Goal: Transaction & Acquisition: Purchase product/service

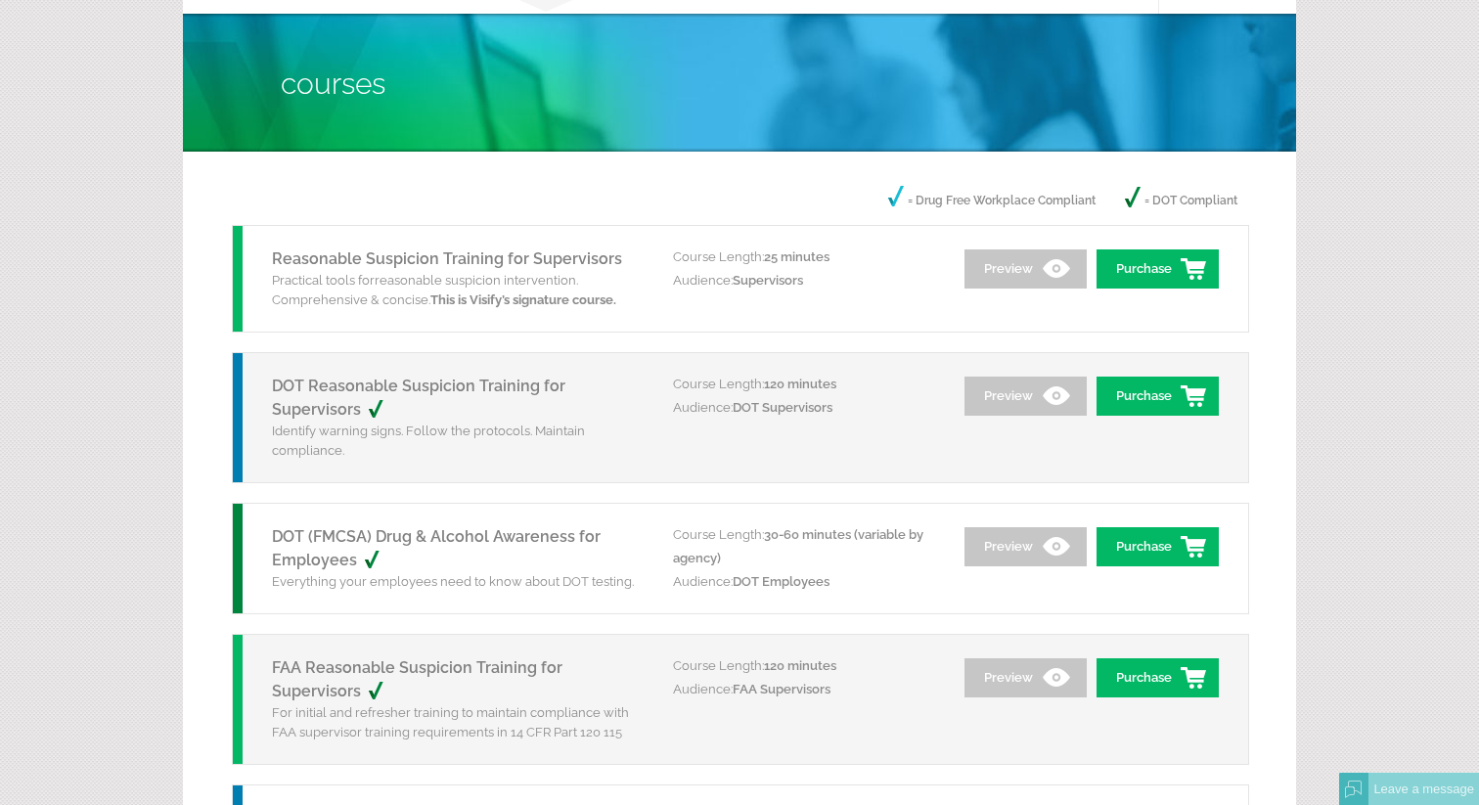
scroll to position [111, 0]
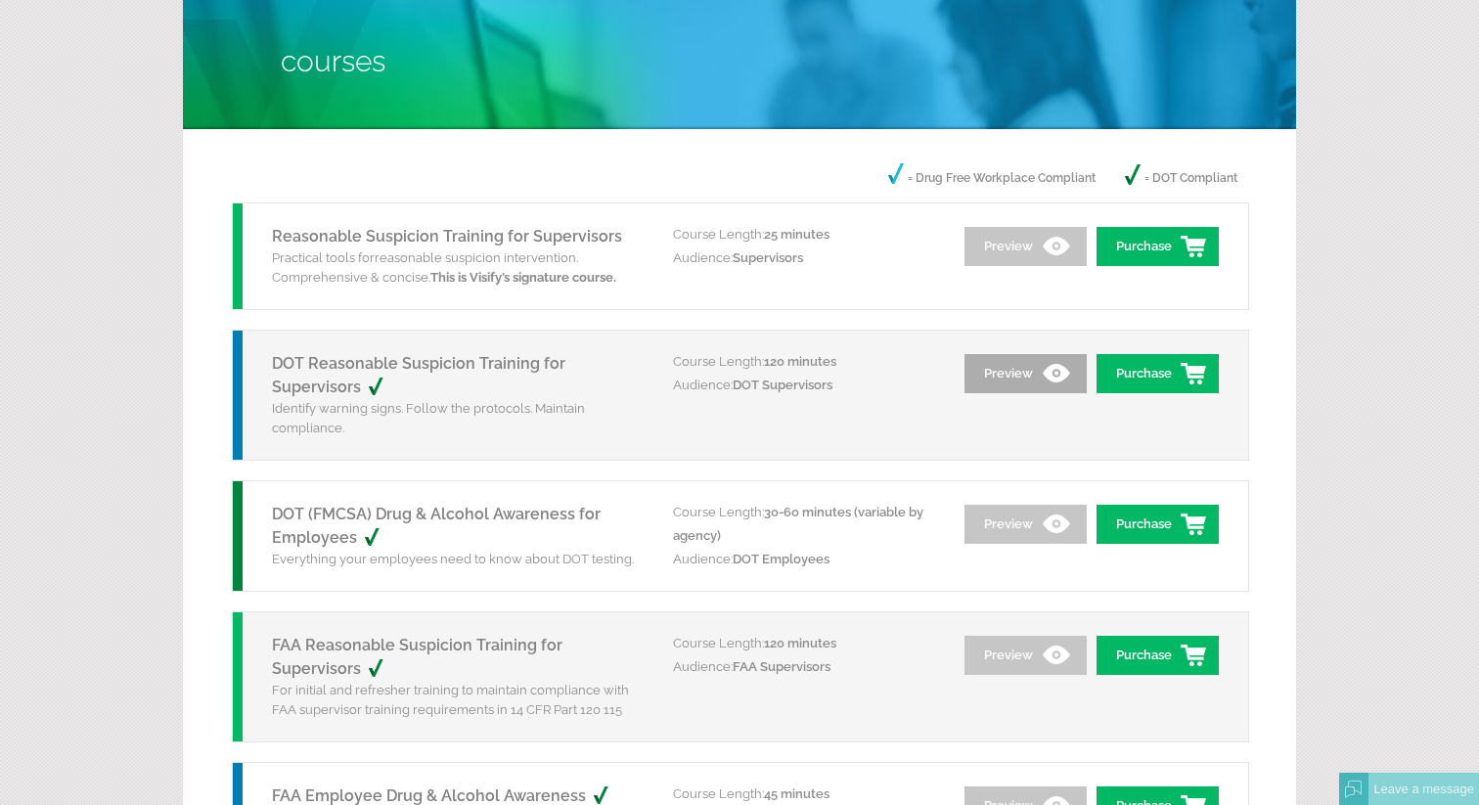
click at [1026, 372] on link "Preview" at bounding box center [1026, 373] width 122 height 39
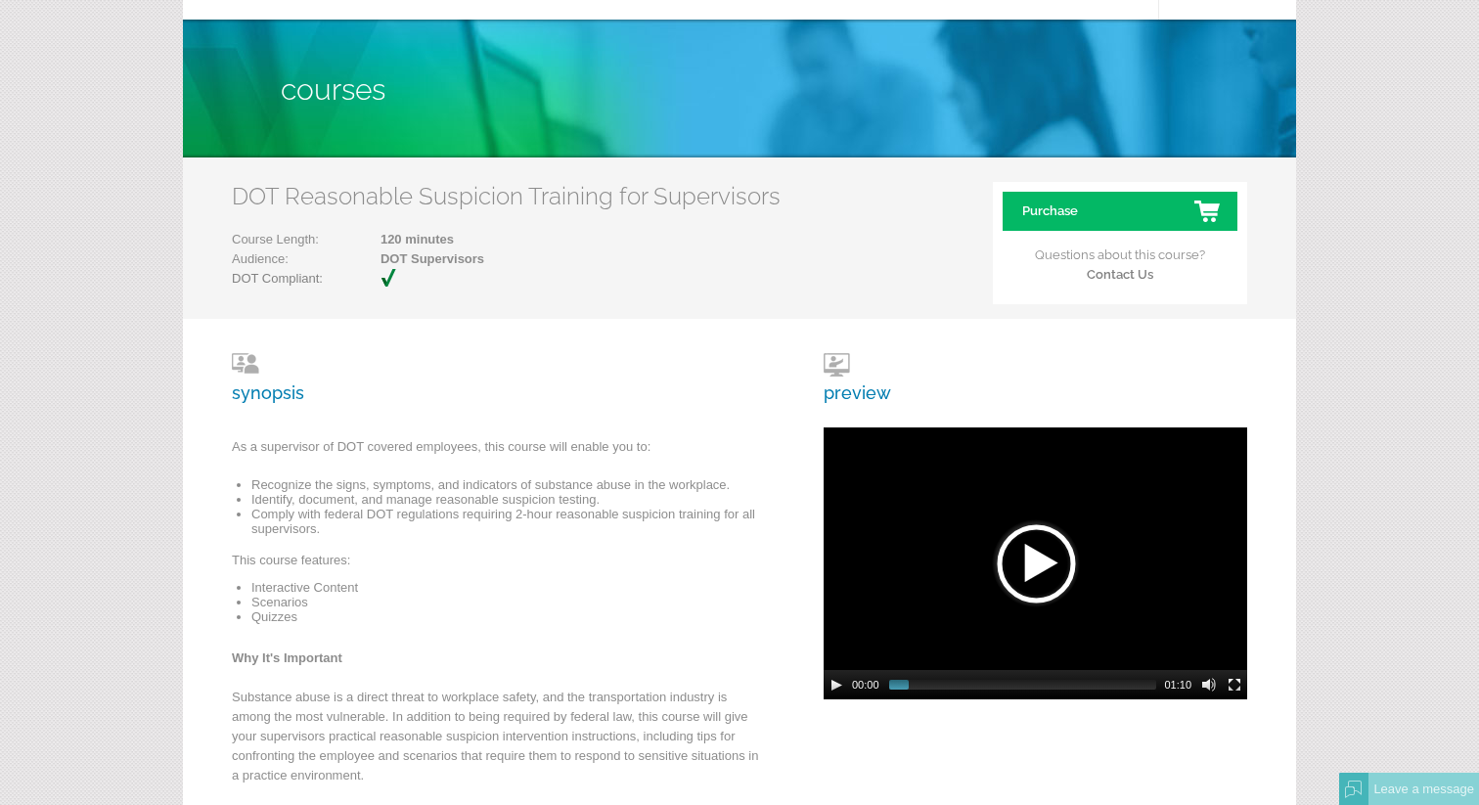
scroll to position [154, 0]
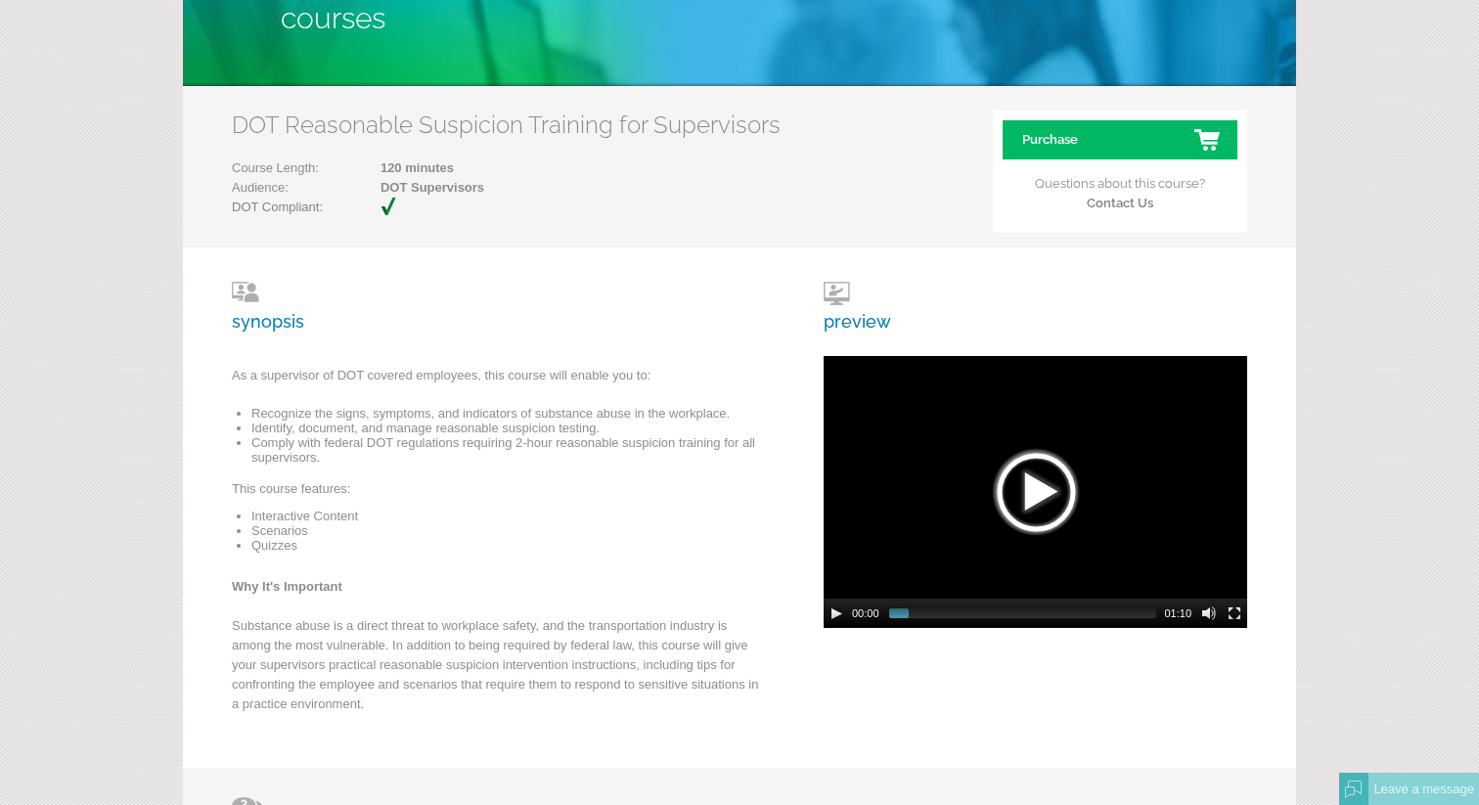
click at [1042, 498] on div at bounding box center [1036, 492] width 98 height 98
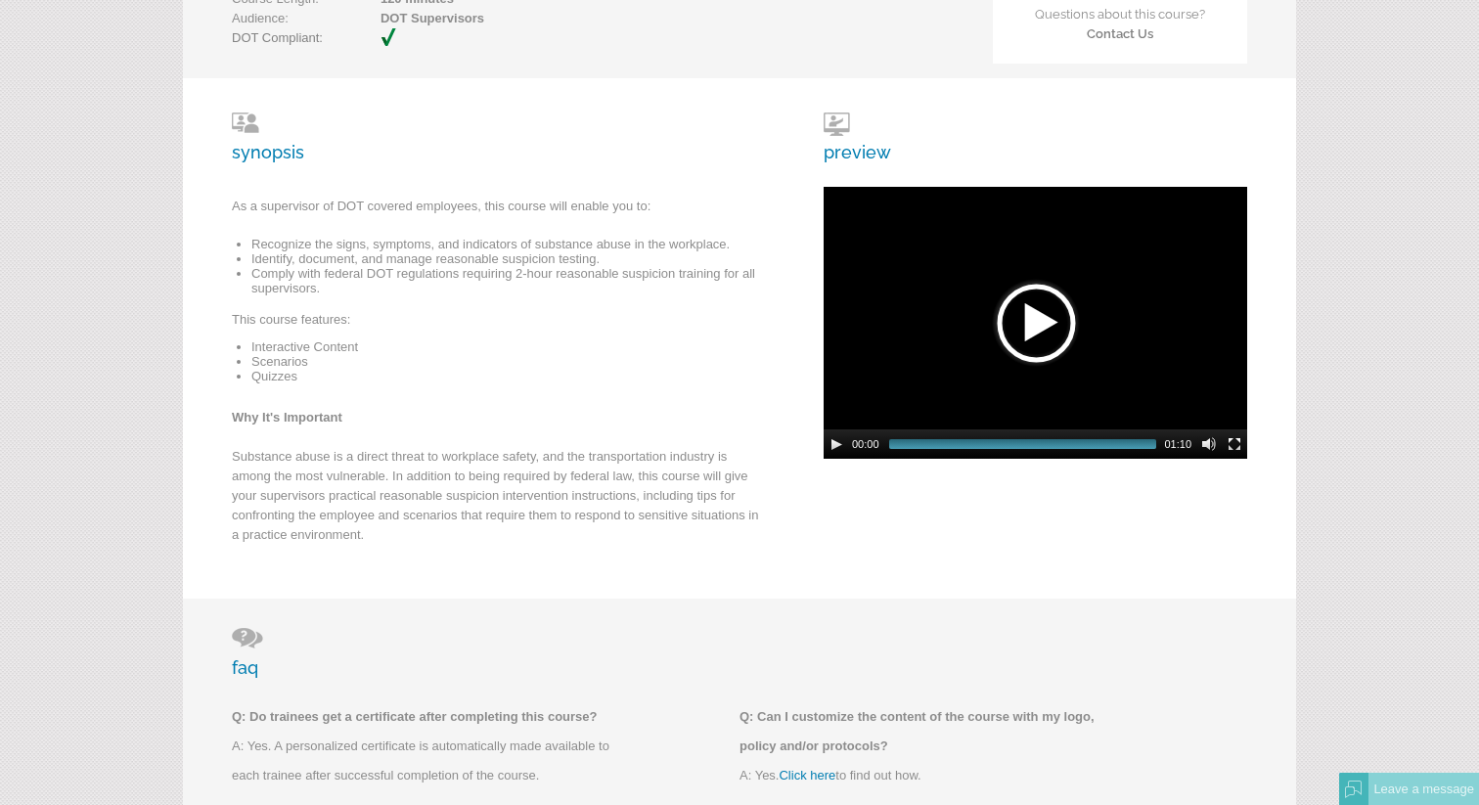
scroll to position [0, 0]
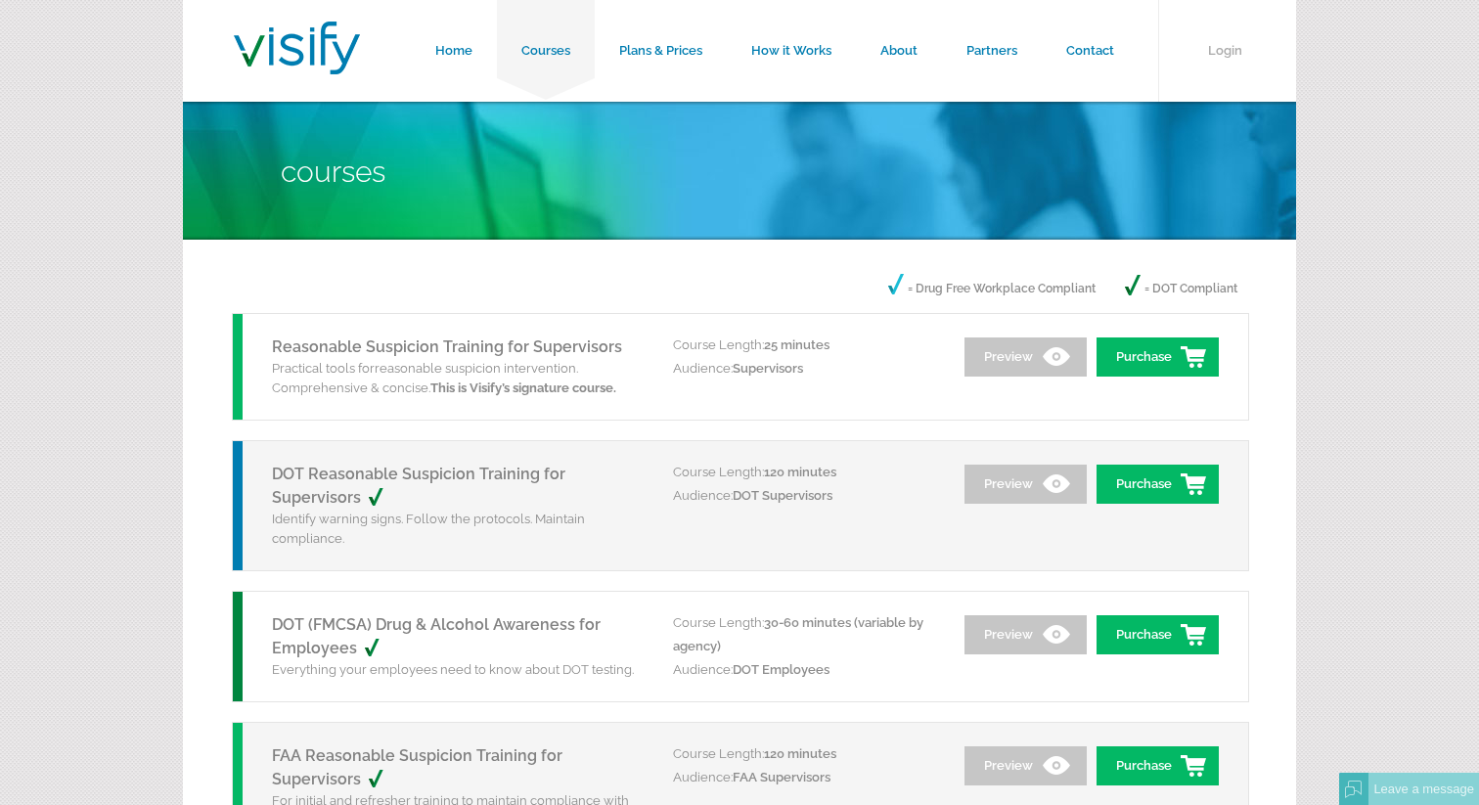
scroll to position [111, 0]
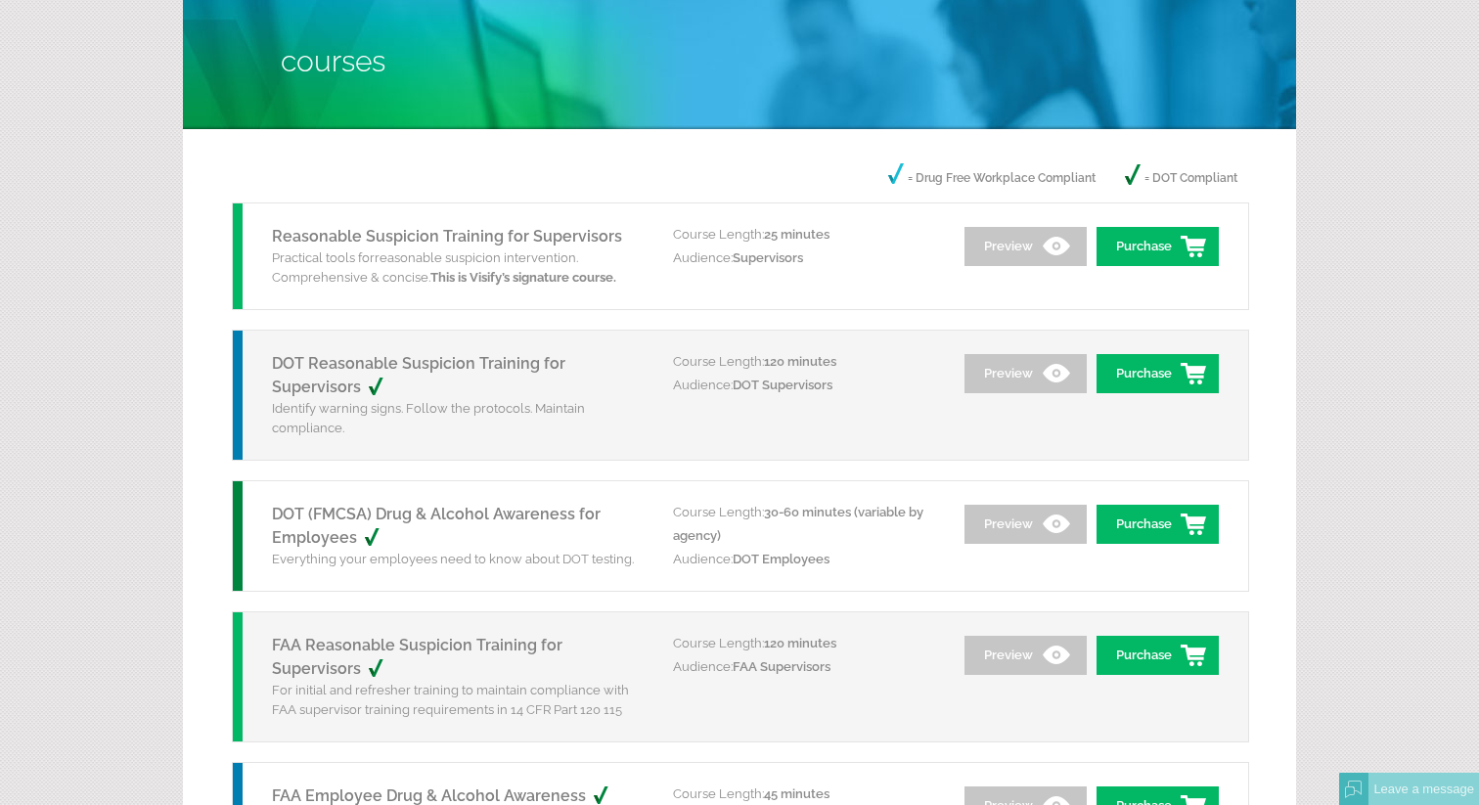
click at [455, 509] on link "DOT (FMCSA) Drug & Alcohol Awareness for Employees" at bounding box center [436, 526] width 329 height 42
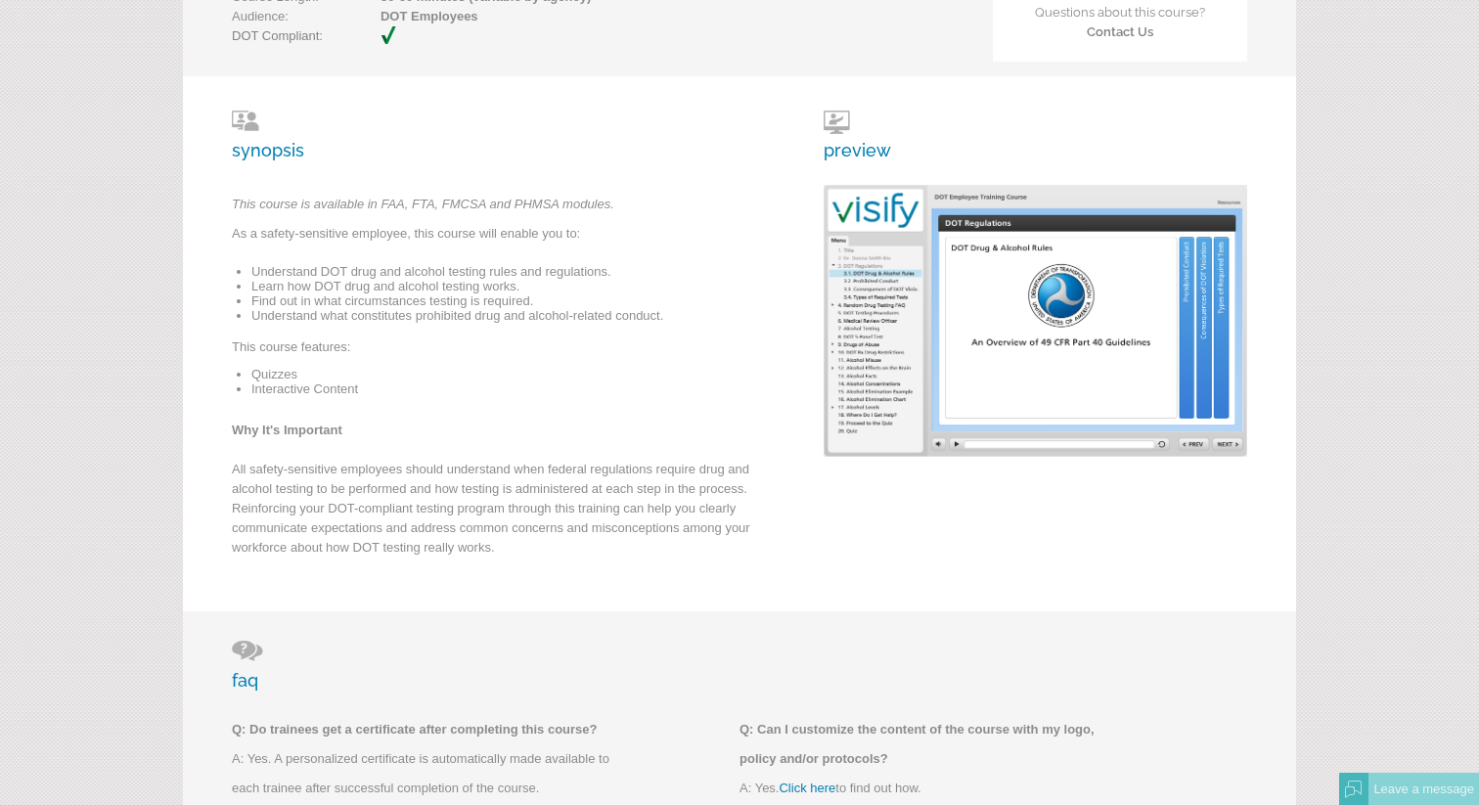
scroll to position [331, 0]
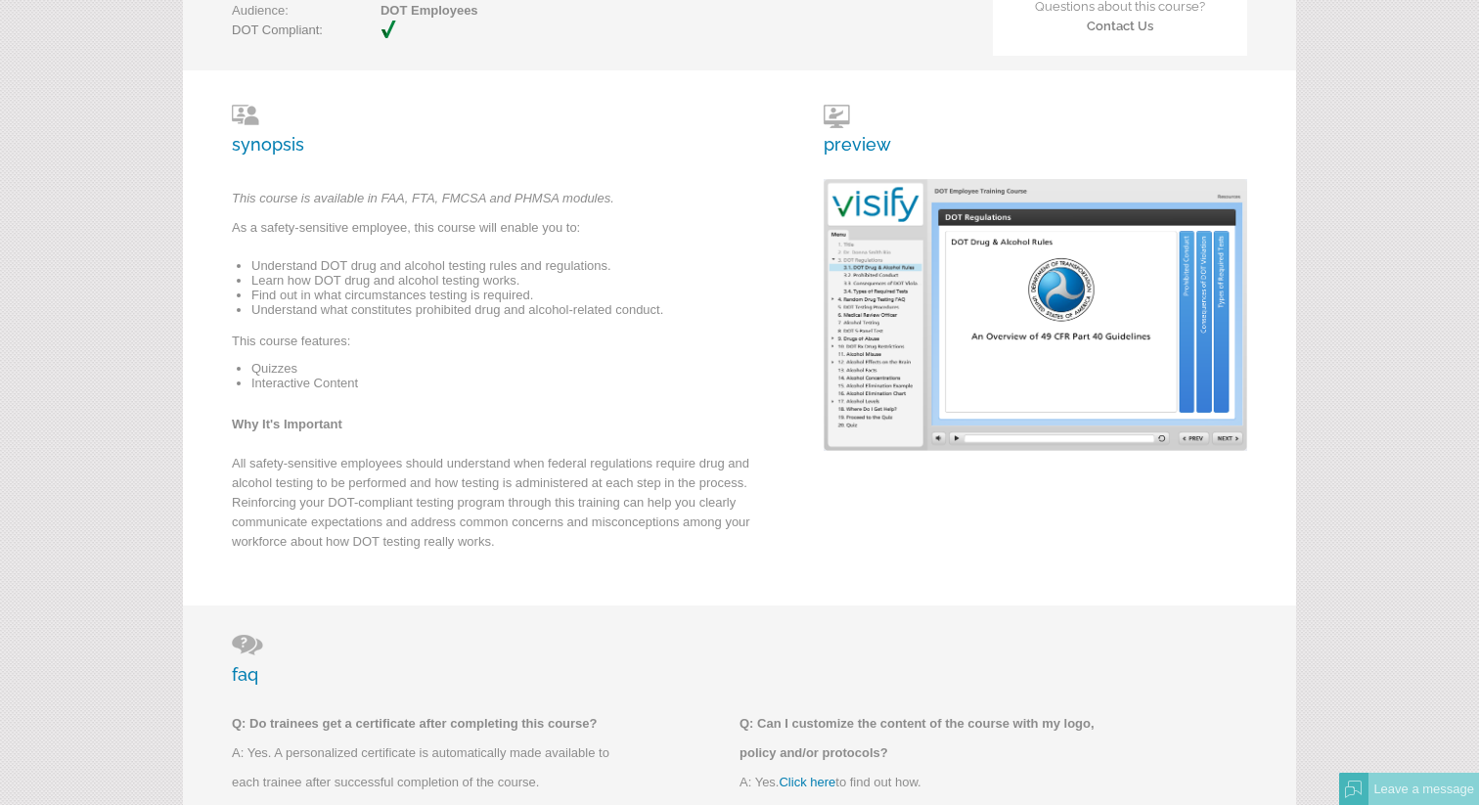
click at [1065, 312] on img at bounding box center [1036, 315] width 424 height 272
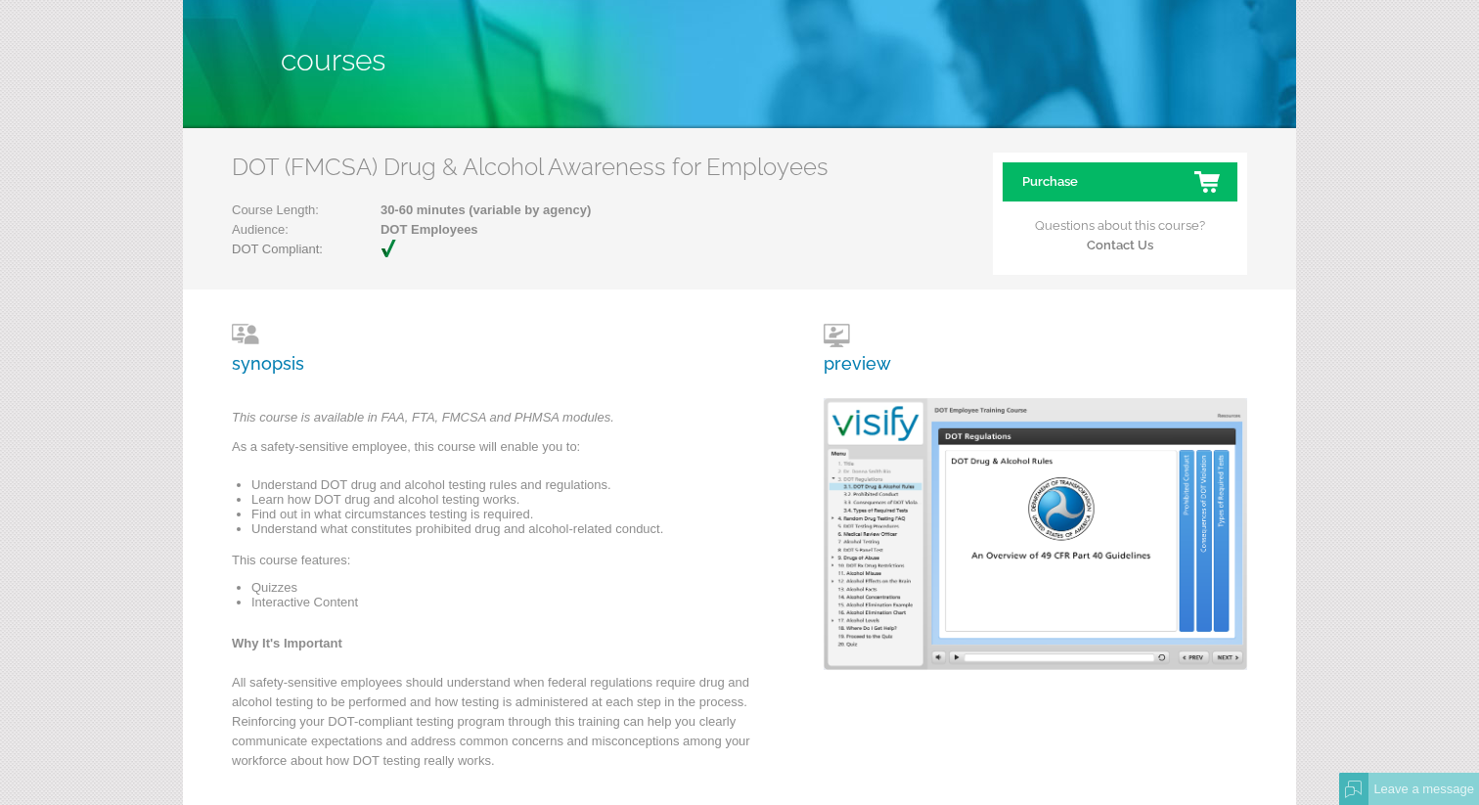
scroll to position [108, 0]
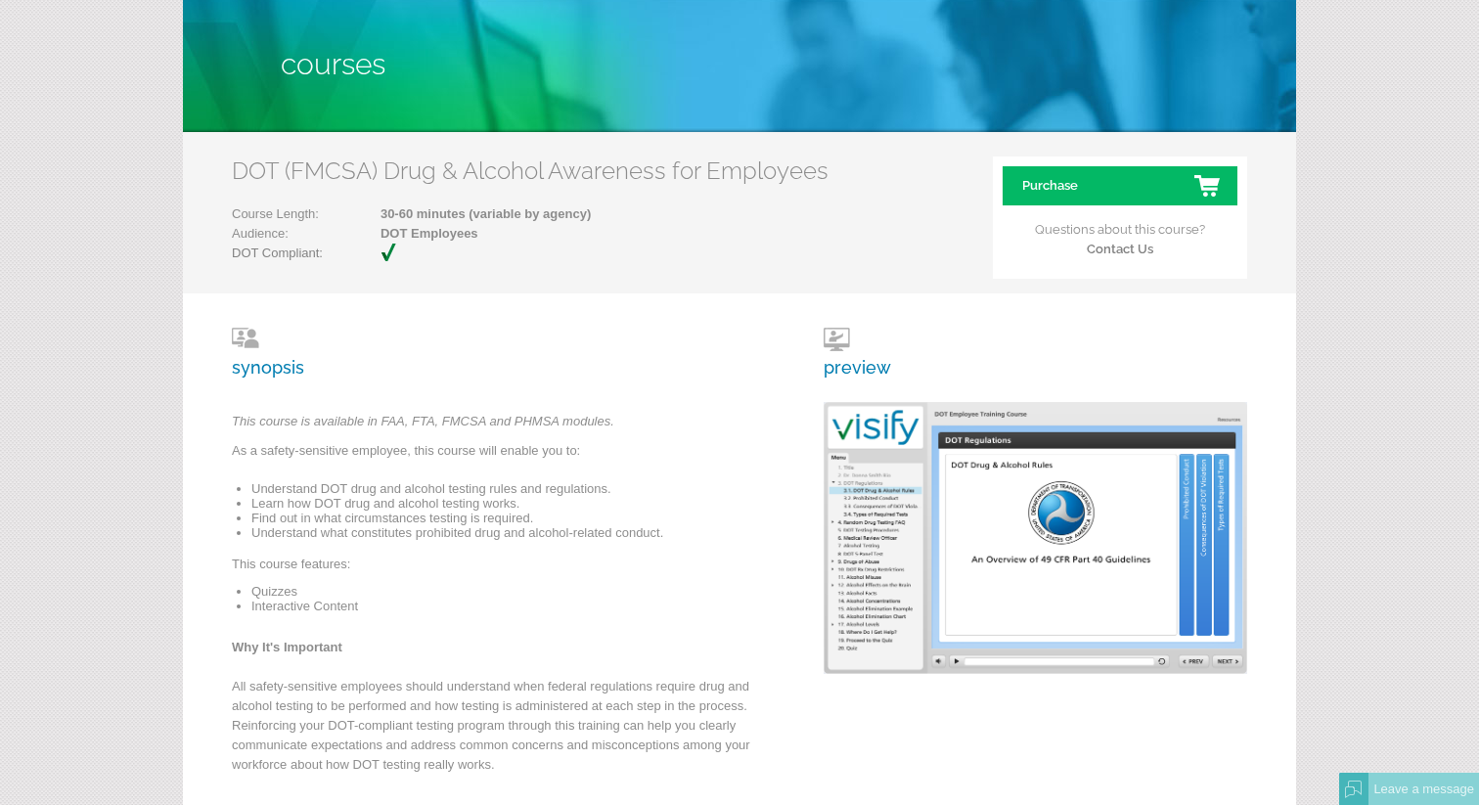
click at [1039, 530] on img at bounding box center [1036, 538] width 424 height 272
click at [850, 370] on h3 "preview" at bounding box center [857, 353] width 67 height 50
click at [840, 336] on h3 "preview" at bounding box center [857, 353] width 67 height 50
click at [961, 553] on img at bounding box center [1036, 538] width 424 height 272
click at [1106, 658] on img at bounding box center [1036, 538] width 424 height 272
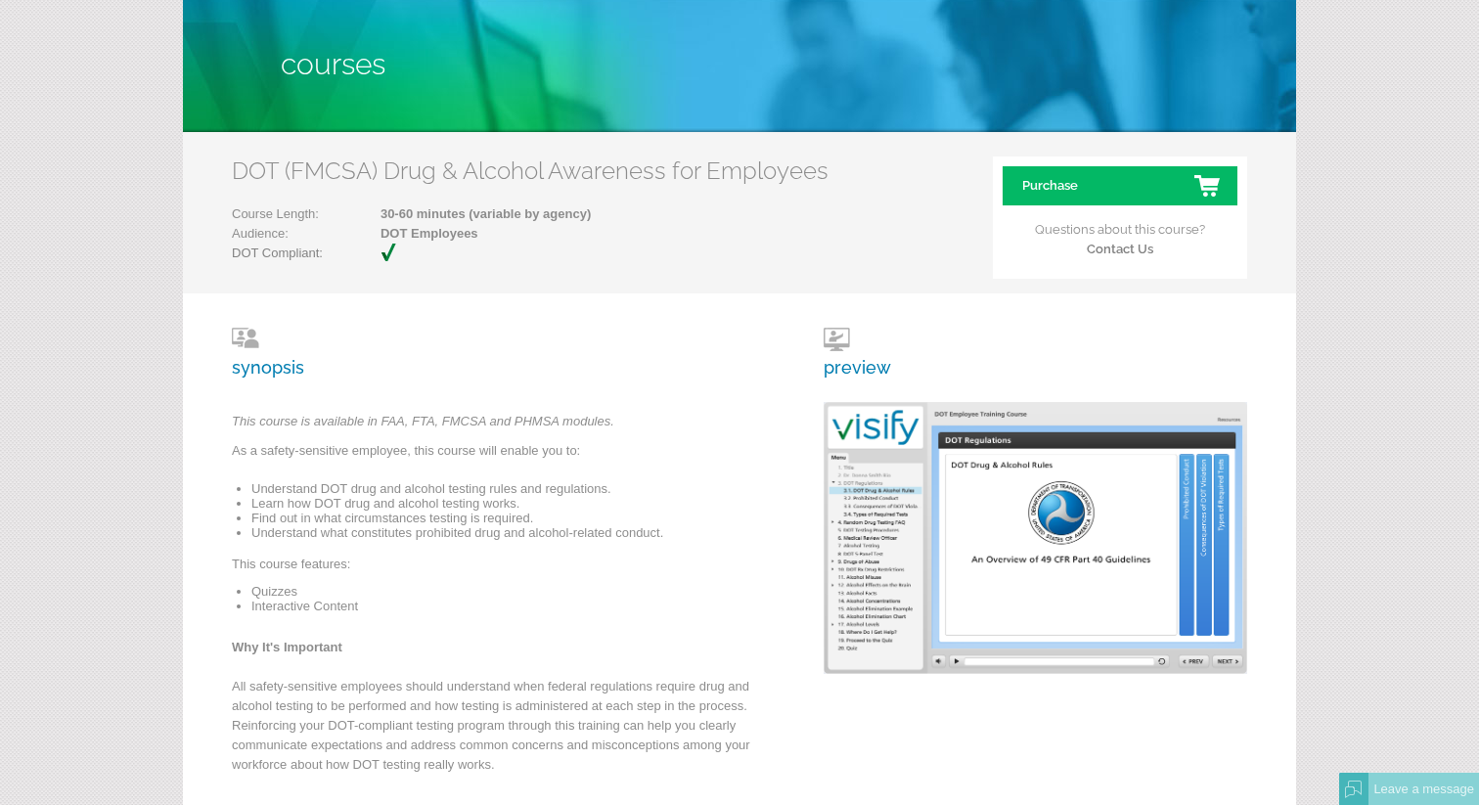
click at [1106, 658] on img at bounding box center [1036, 538] width 424 height 272
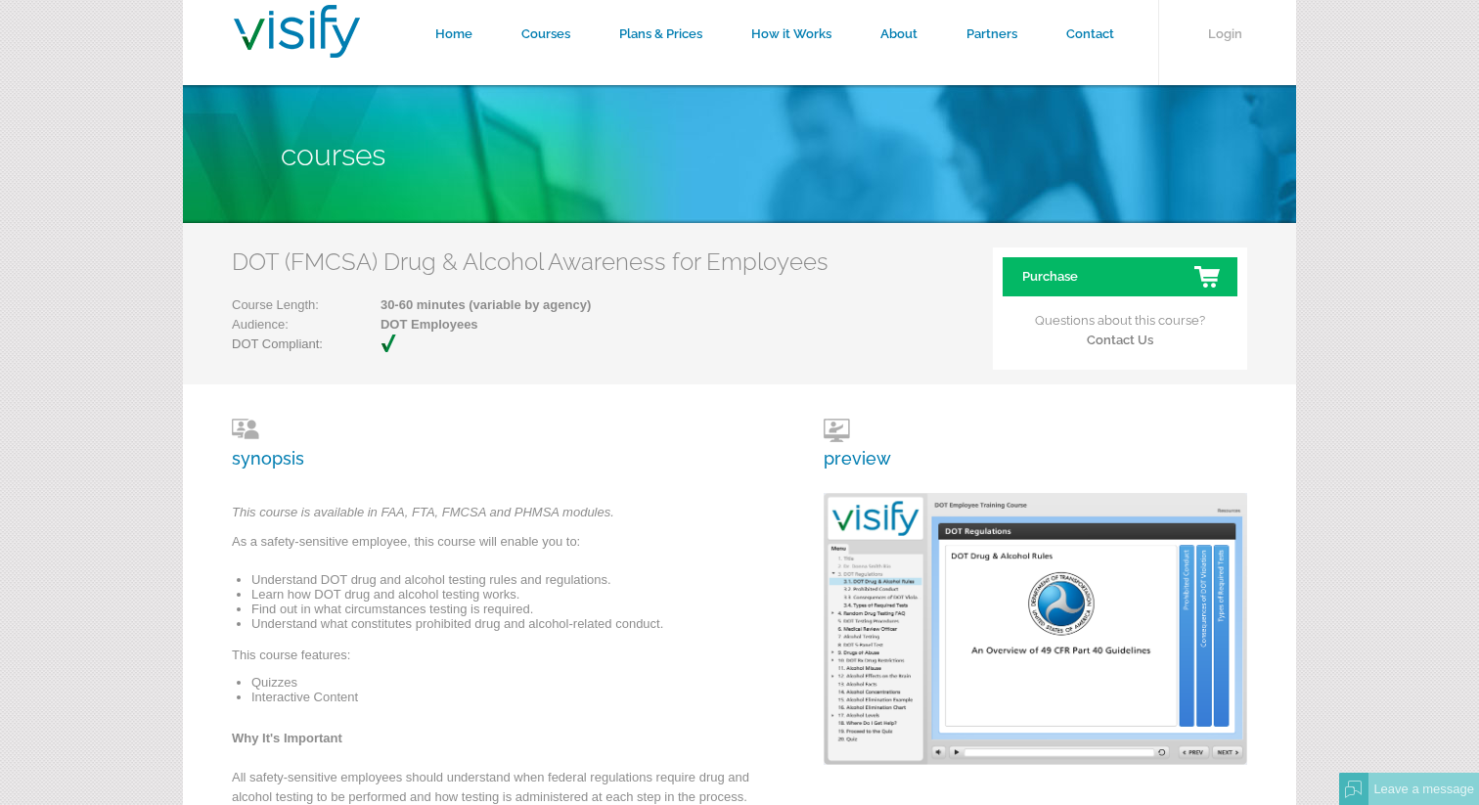
scroll to position [0, 0]
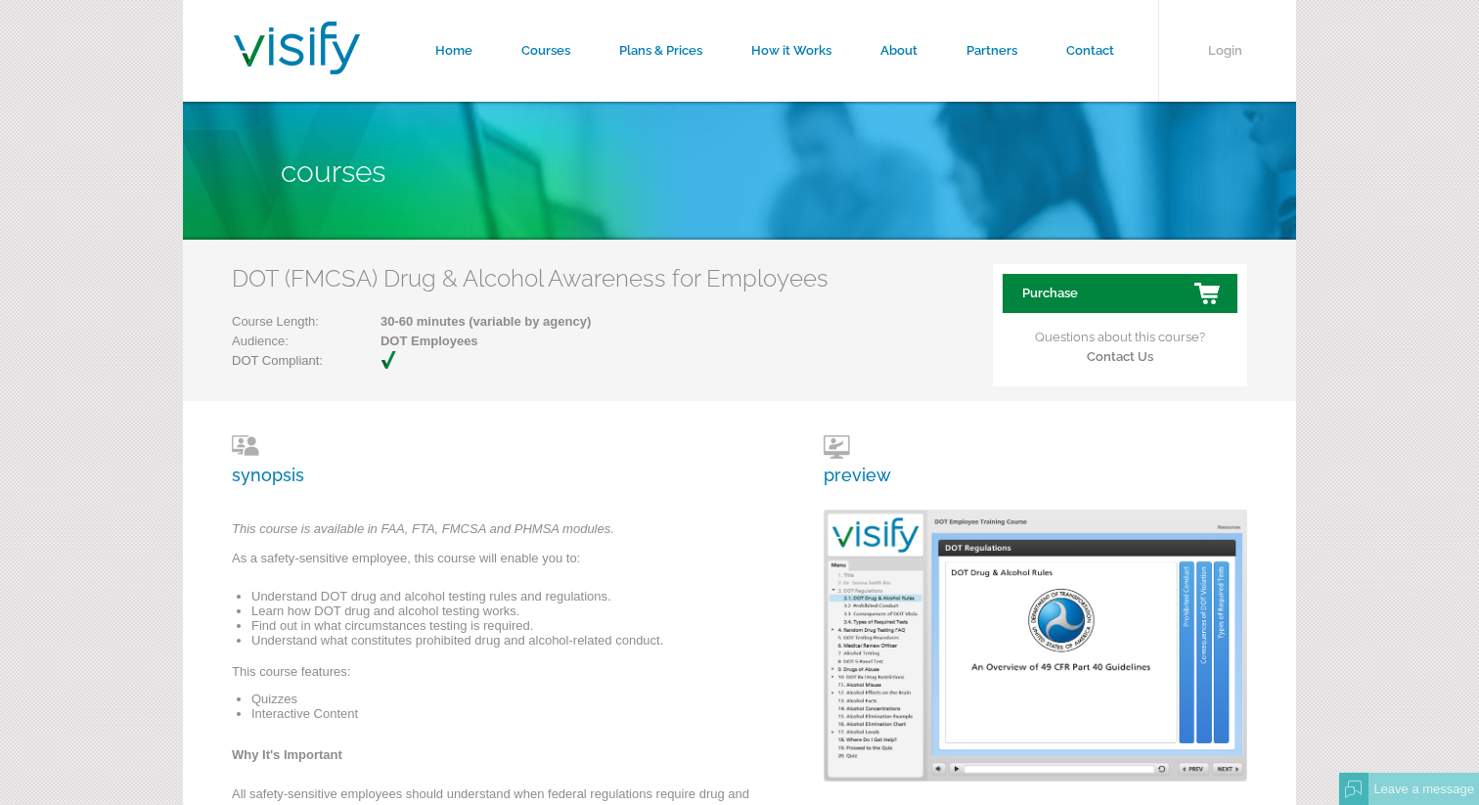
click at [1119, 298] on link "Purchase" at bounding box center [1120, 293] width 235 height 39
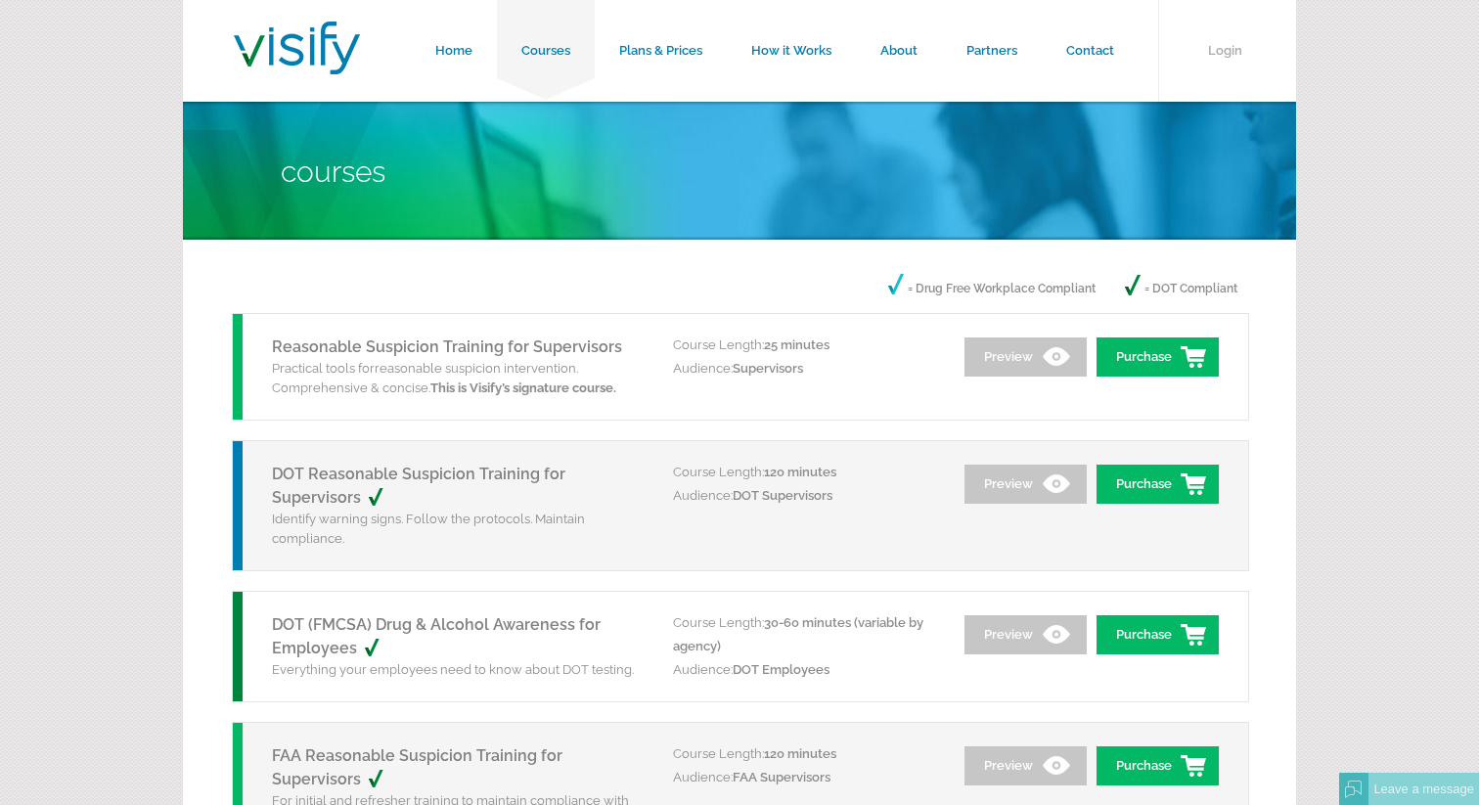
scroll to position [111, 0]
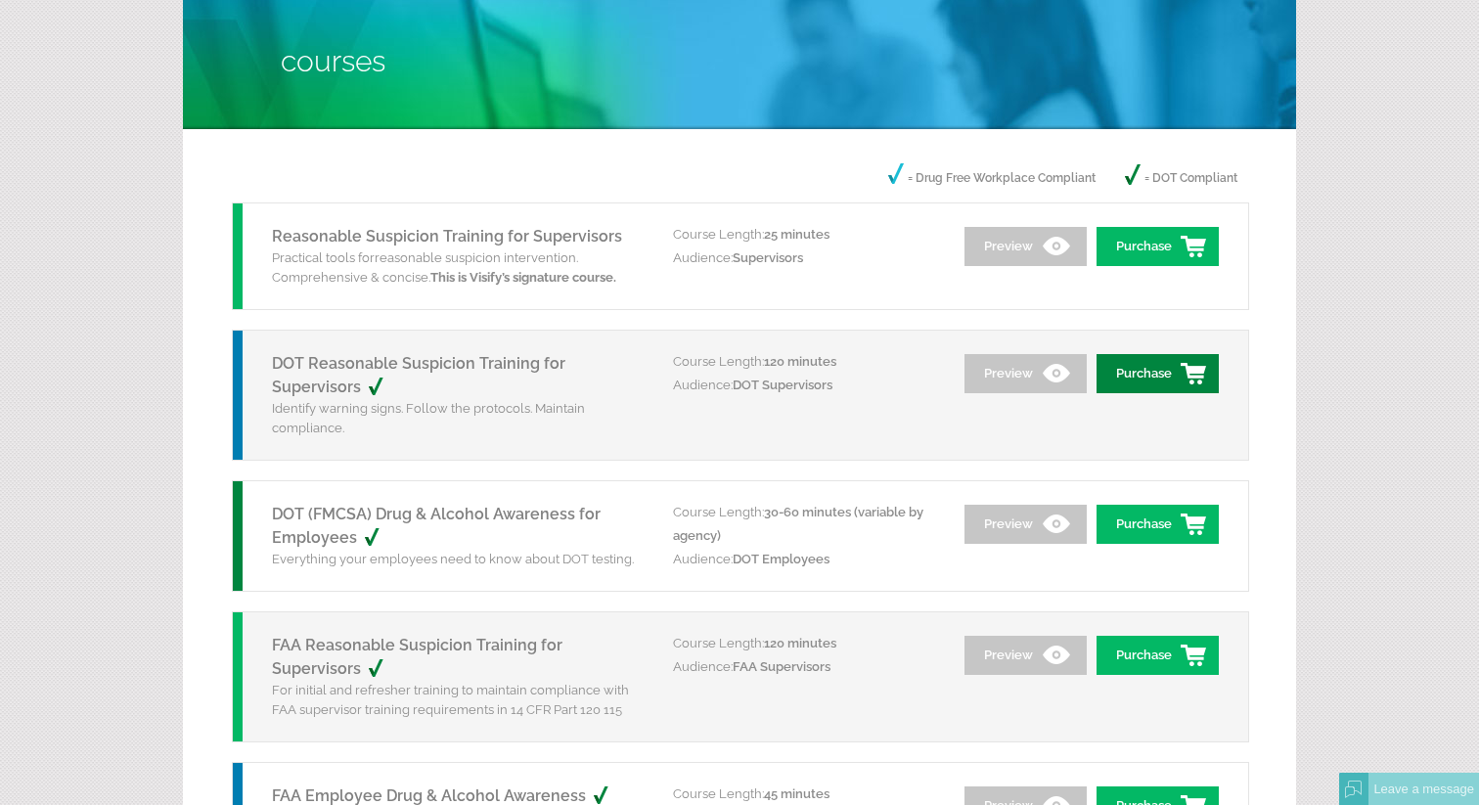
click at [1169, 381] on link "Purchase" at bounding box center [1158, 373] width 122 height 39
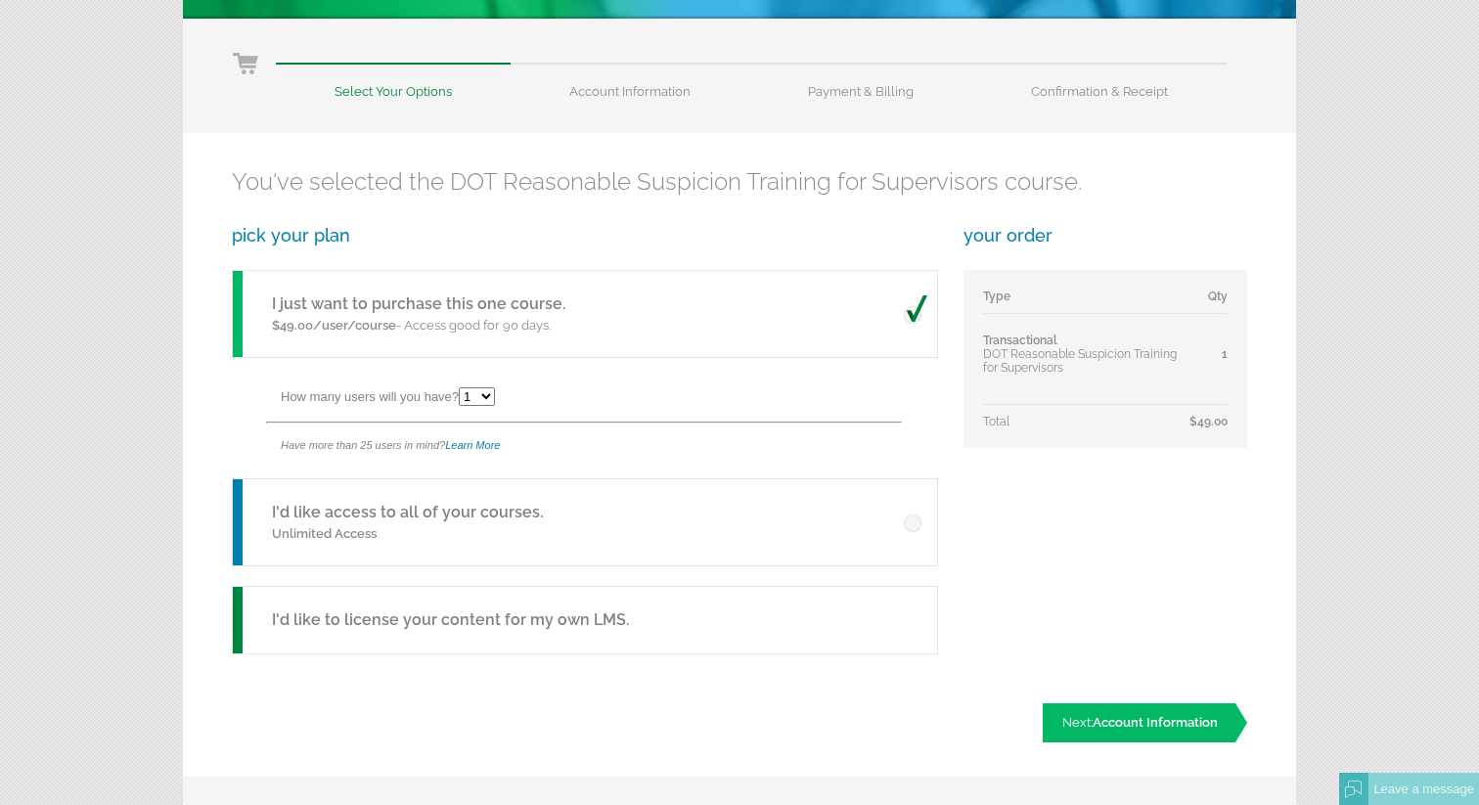
scroll to position [231, 0]
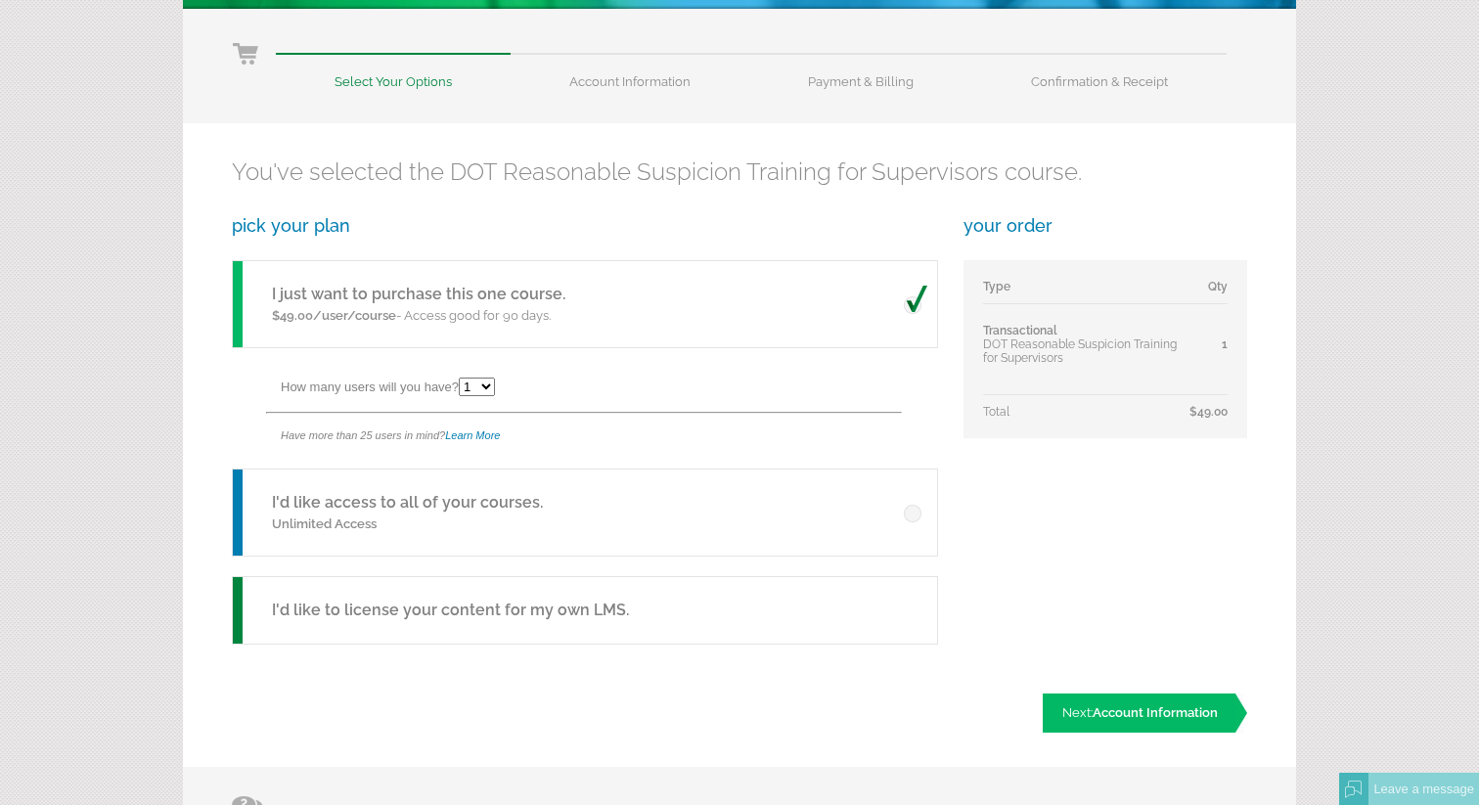
click at [488, 386] on select "1 2 3 4 5 6 7 8 9 10 11 12 13 14 15 16 17 18 19 20 21 22 23 24 25" at bounding box center [477, 387] width 36 height 19
select select "2"
click at [462, 378] on select "1 2 3 4 5 6 7 8 9 10 11 12 13 14 15 16 17 18 19 20 21 22 23 24 25" at bounding box center [477, 387] width 36 height 19
click at [922, 513] on span at bounding box center [915, 508] width 23 height 28
click at [0, 0] on input "radio" at bounding box center [0, 0] width 0 height 0
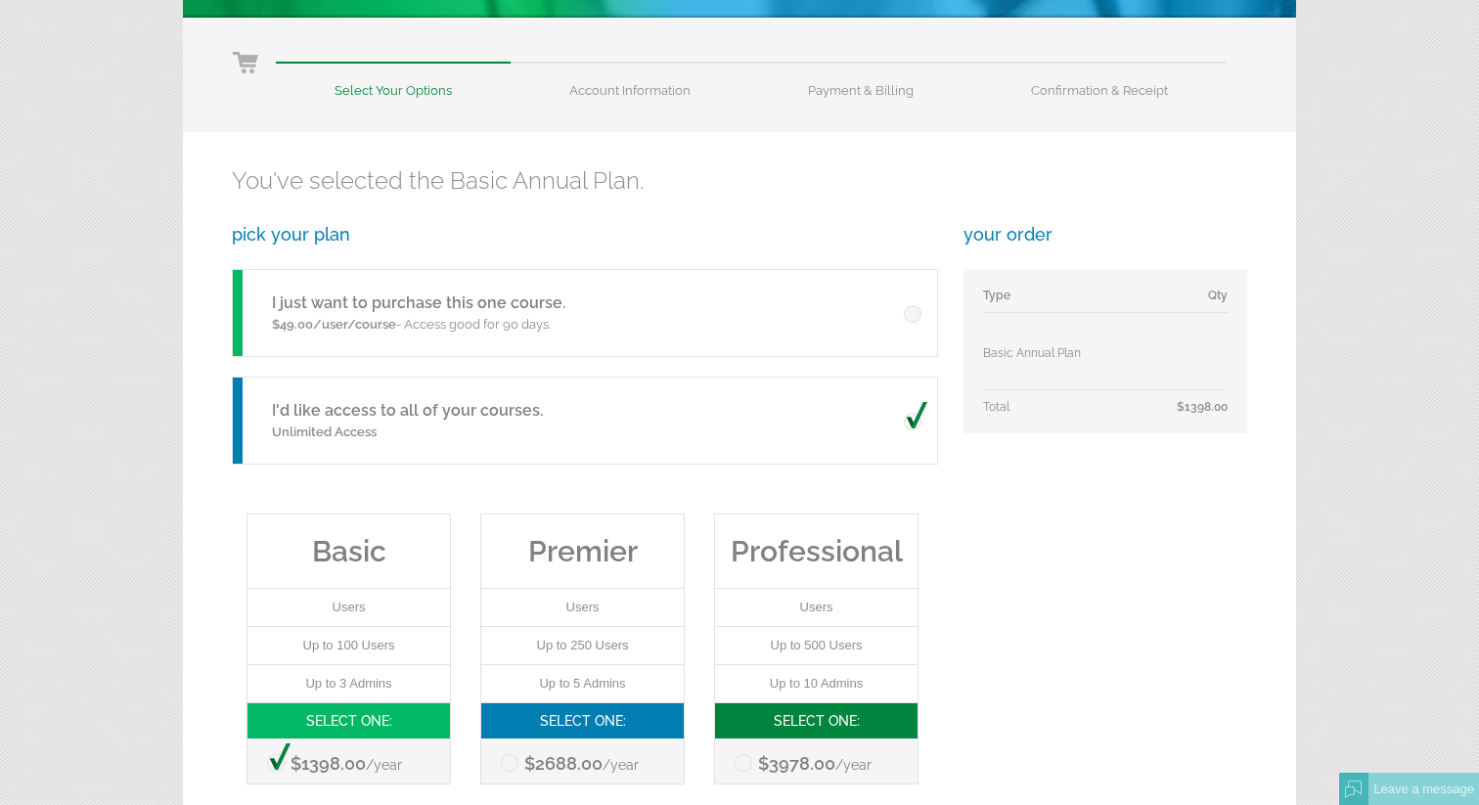
scroll to position [209, 0]
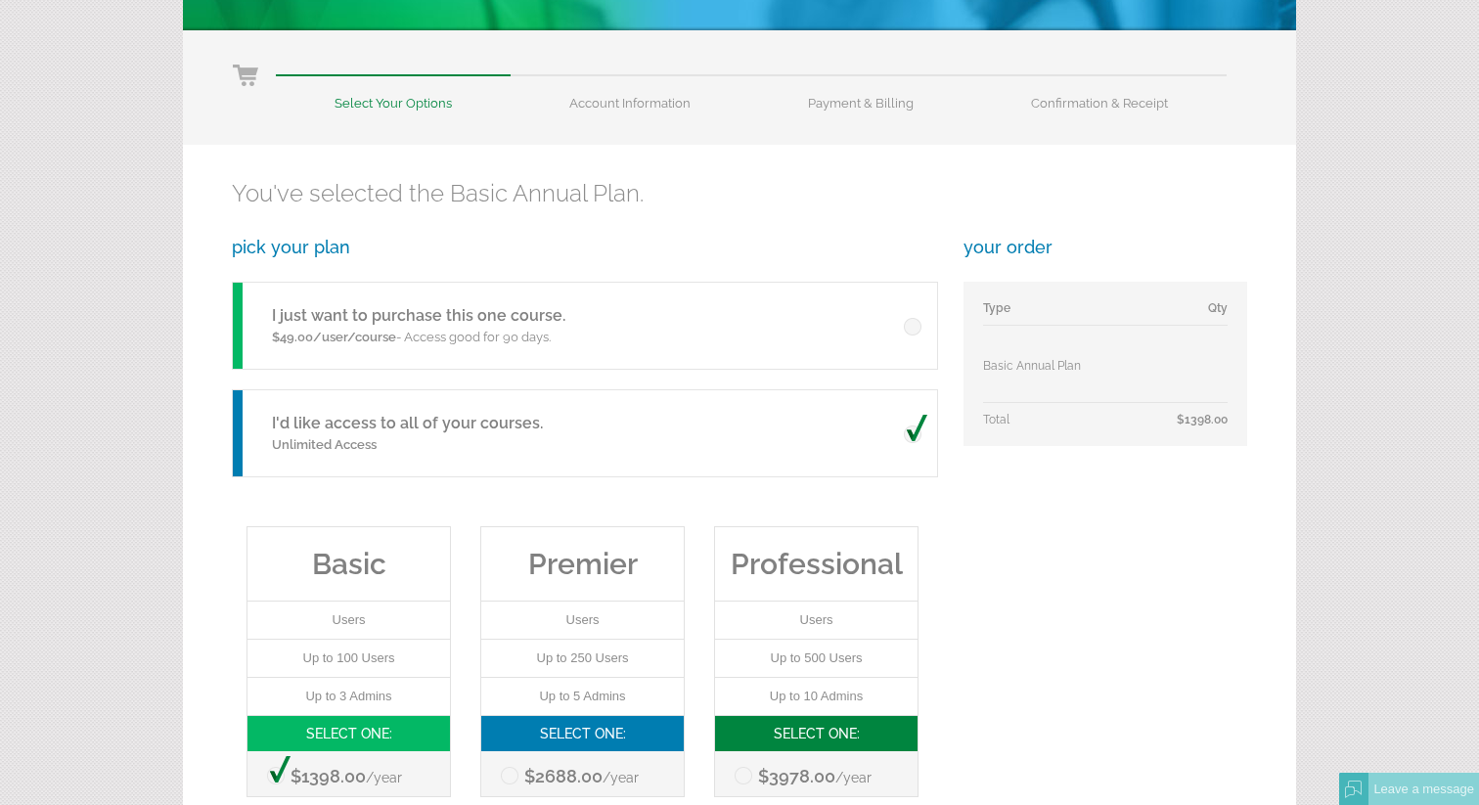
click at [918, 433] on span at bounding box center [915, 429] width 23 height 28
click at [0, 0] on input "radio" at bounding box center [0, 0] width 0 height 0
click at [920, 426] on span at bounding box center [915, 429] width 23 height 28
click at [0, 0] on input "radio" at bounding box center [0, 0] width 0 height 0
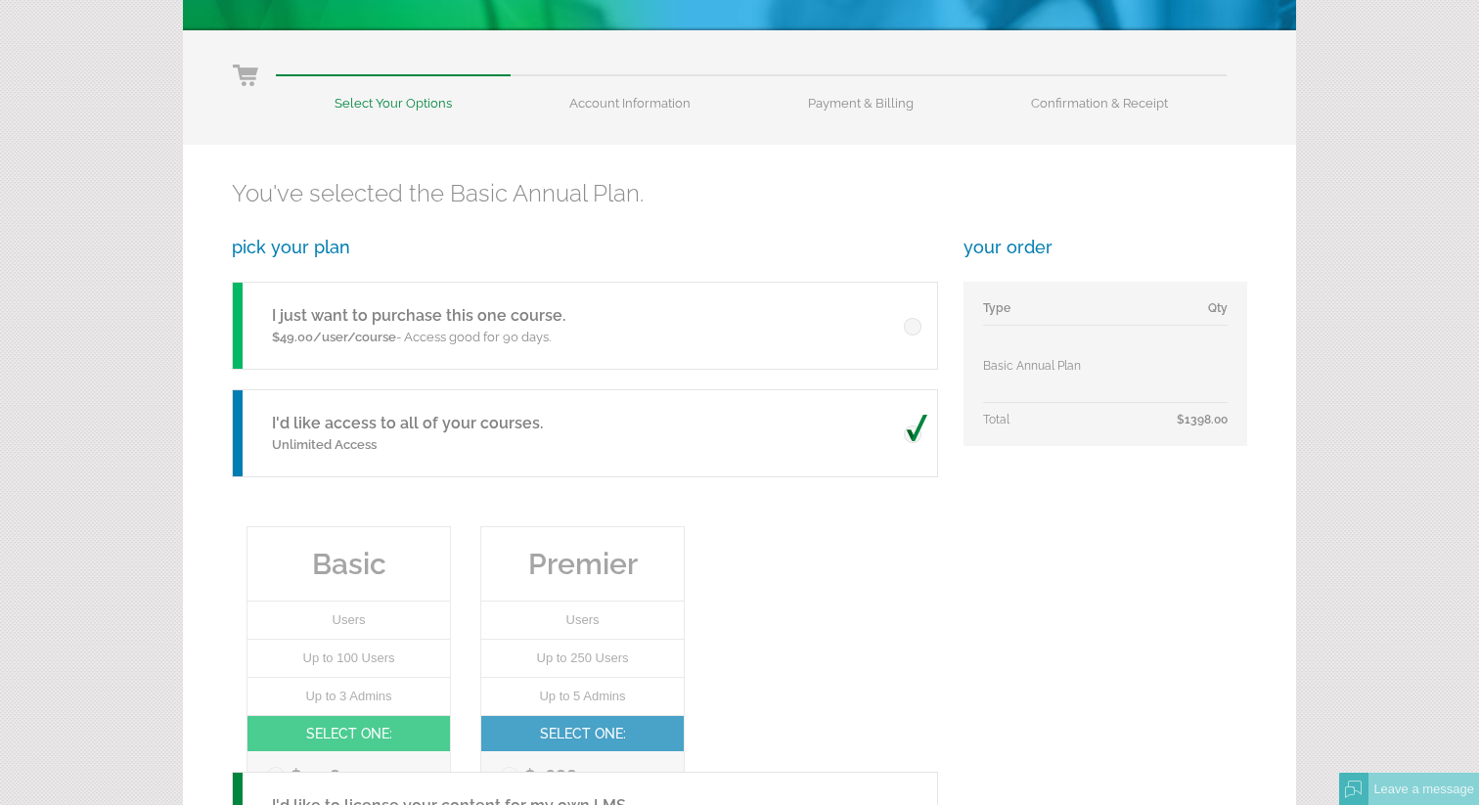
click at [913, 429] on span at bounding box center [915, 429] width 23 height 28
click at [0, 0] on input "radio" at bounding box center [0, 0] width 0 height 0
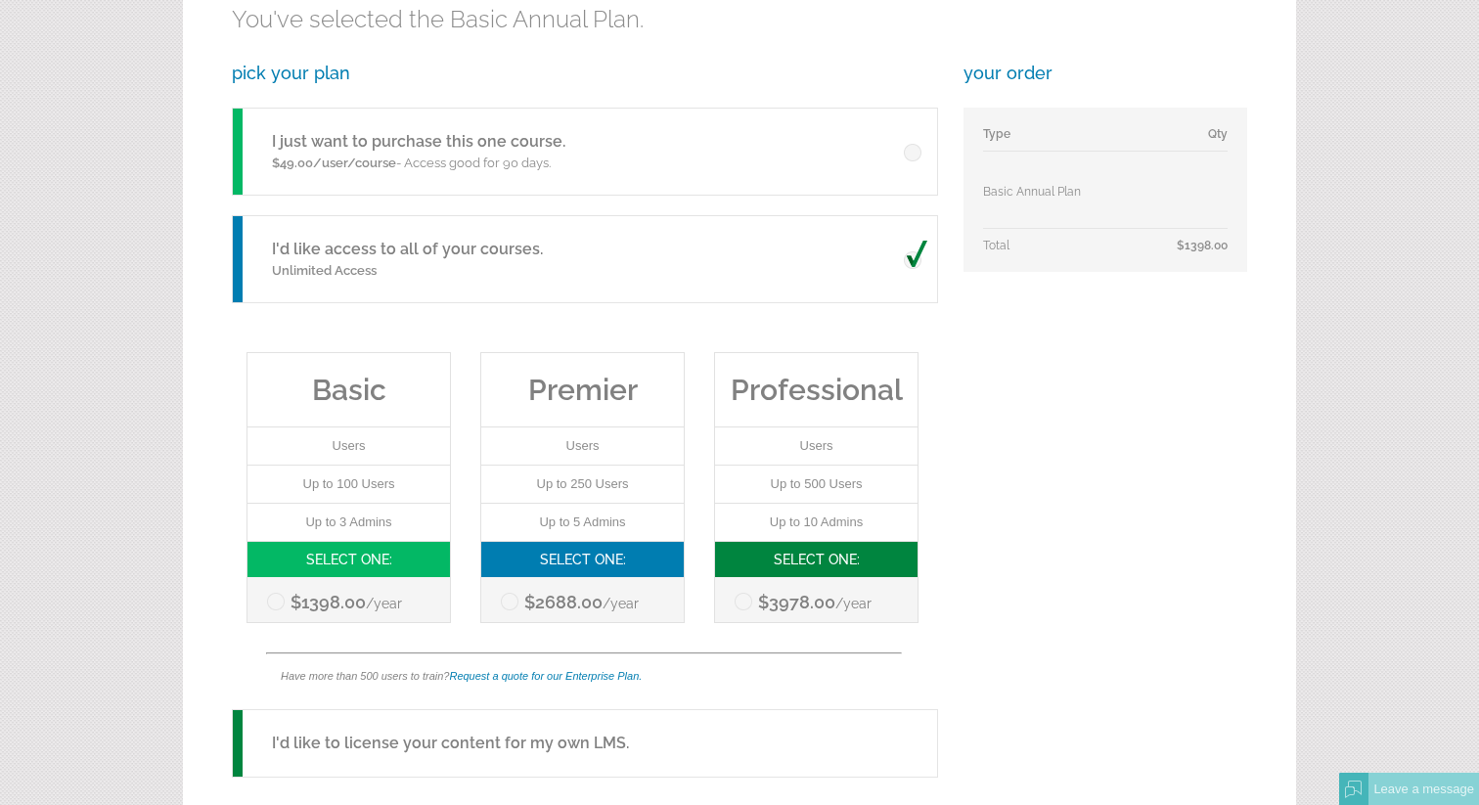
scroll to position [372, 0]
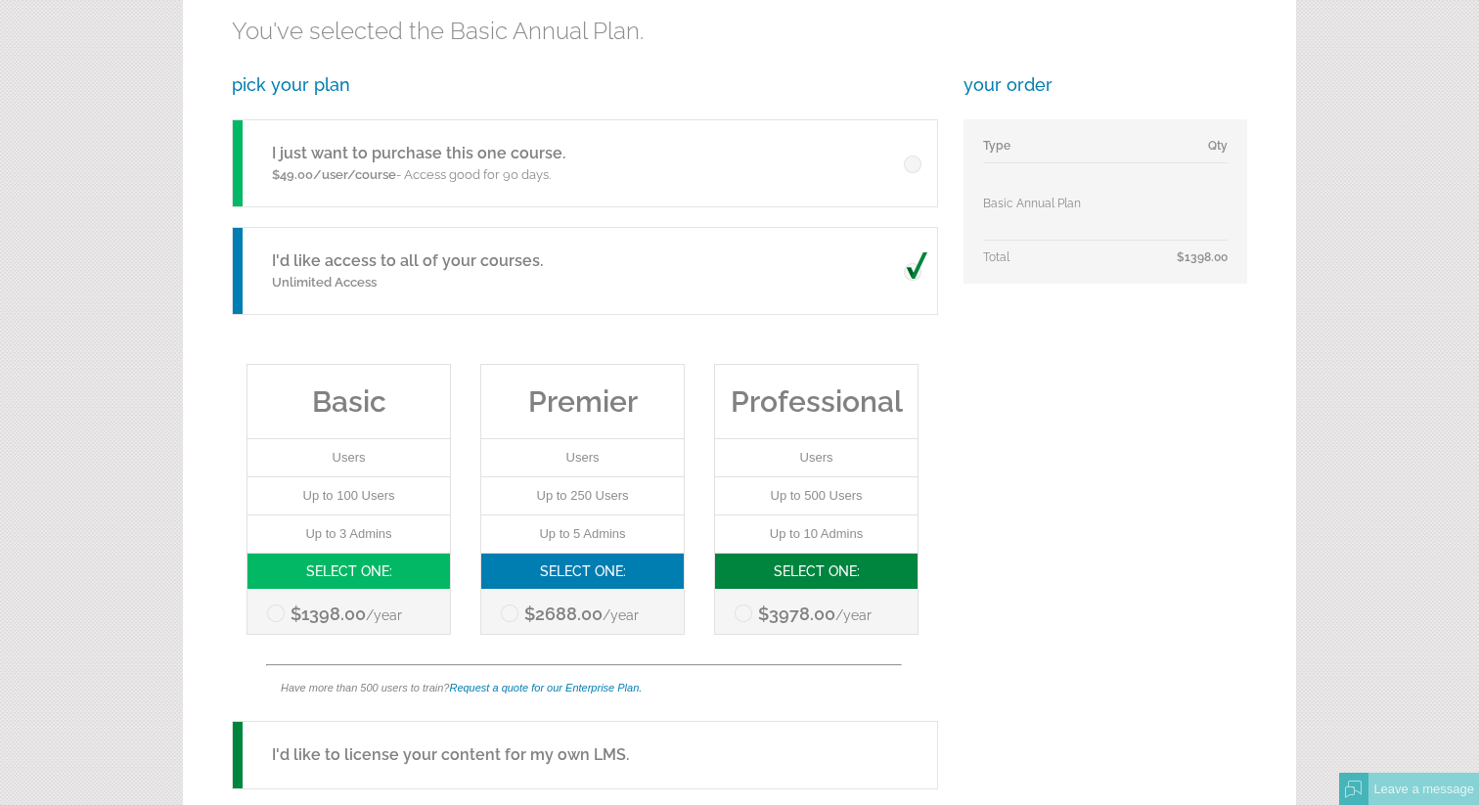
click at [608, 141] on div "I just want to purchase this one course. $49.00/user/course - Access good for 9…" at bounding box center [585, 163] width 706 height 88
click at [606, 165] on div "I just want to purchase this one course. $49.00/user/course - Access good for 9…" at bounding box center [585, 163] width 706 height 88
click at [912, 172] on div "I just want to purchase this one course. $49.00/user/course - Access good for 9…" at bounding box center [585, 163] width 706 height 88
click at [914, 158] on span at bounding box center [915, 159] width 23 height 28
click at [0, 0] on input "radio" at bounding box center [0, 0] width 0 height 0
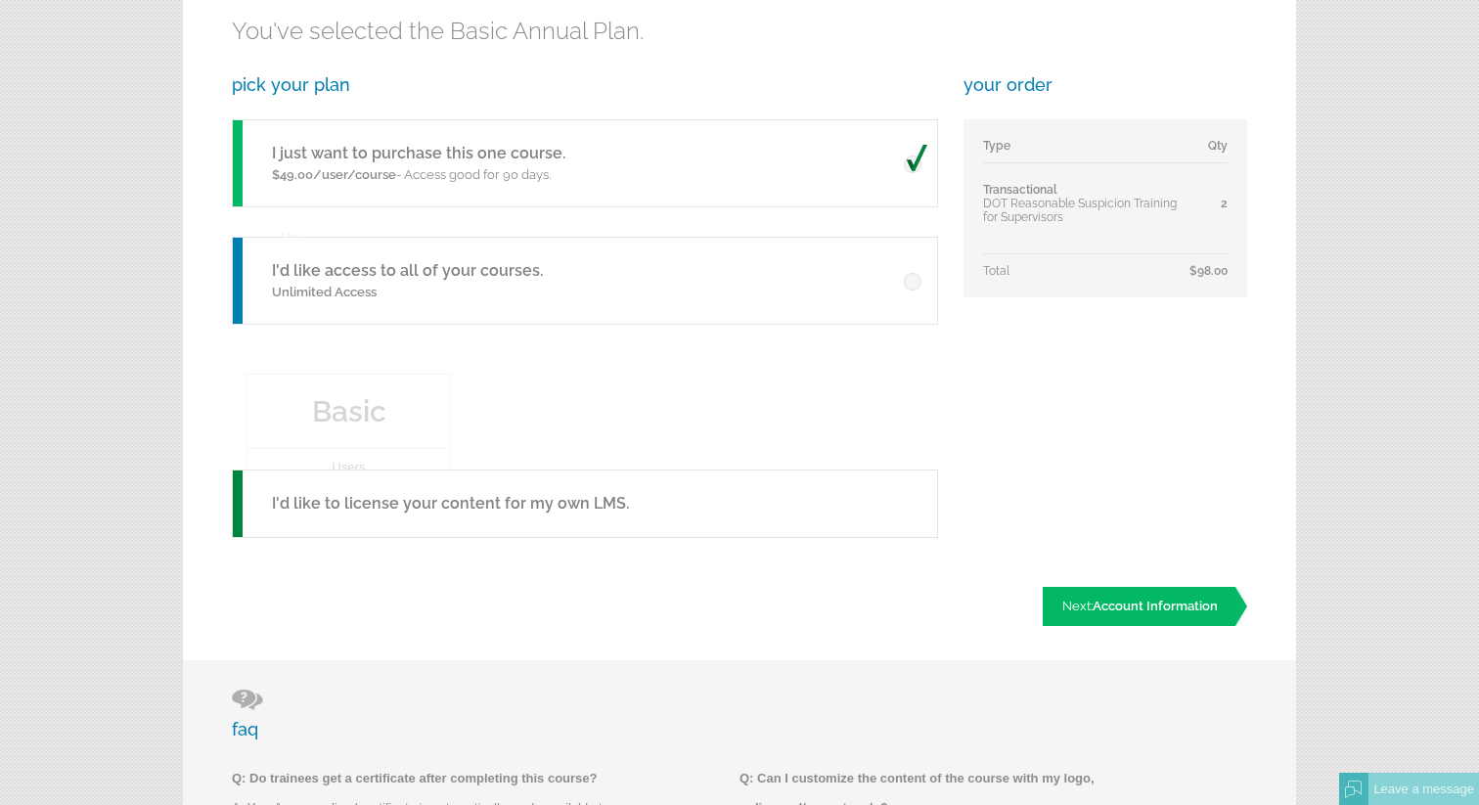
click at [914, 158] on span at bounding box center [915, 159] width 23 height 28
click at [0, 0] on input "radio" at bounding box center [0, 0] width 0 height 0
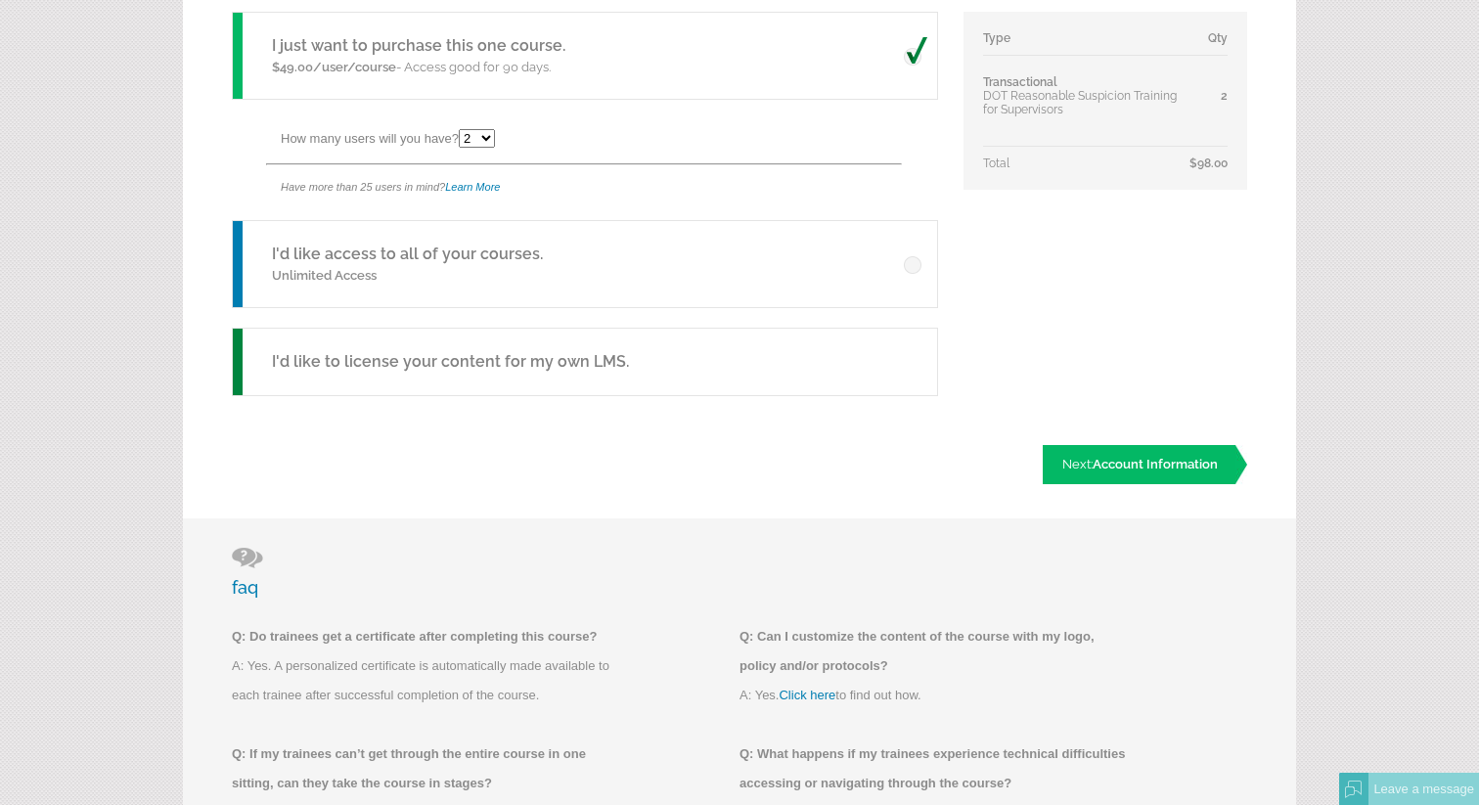
scroll to position [480, 0]
click at [1114, 469] on span "Account Information" at bounding box center [1155, 463] width 125 height 15
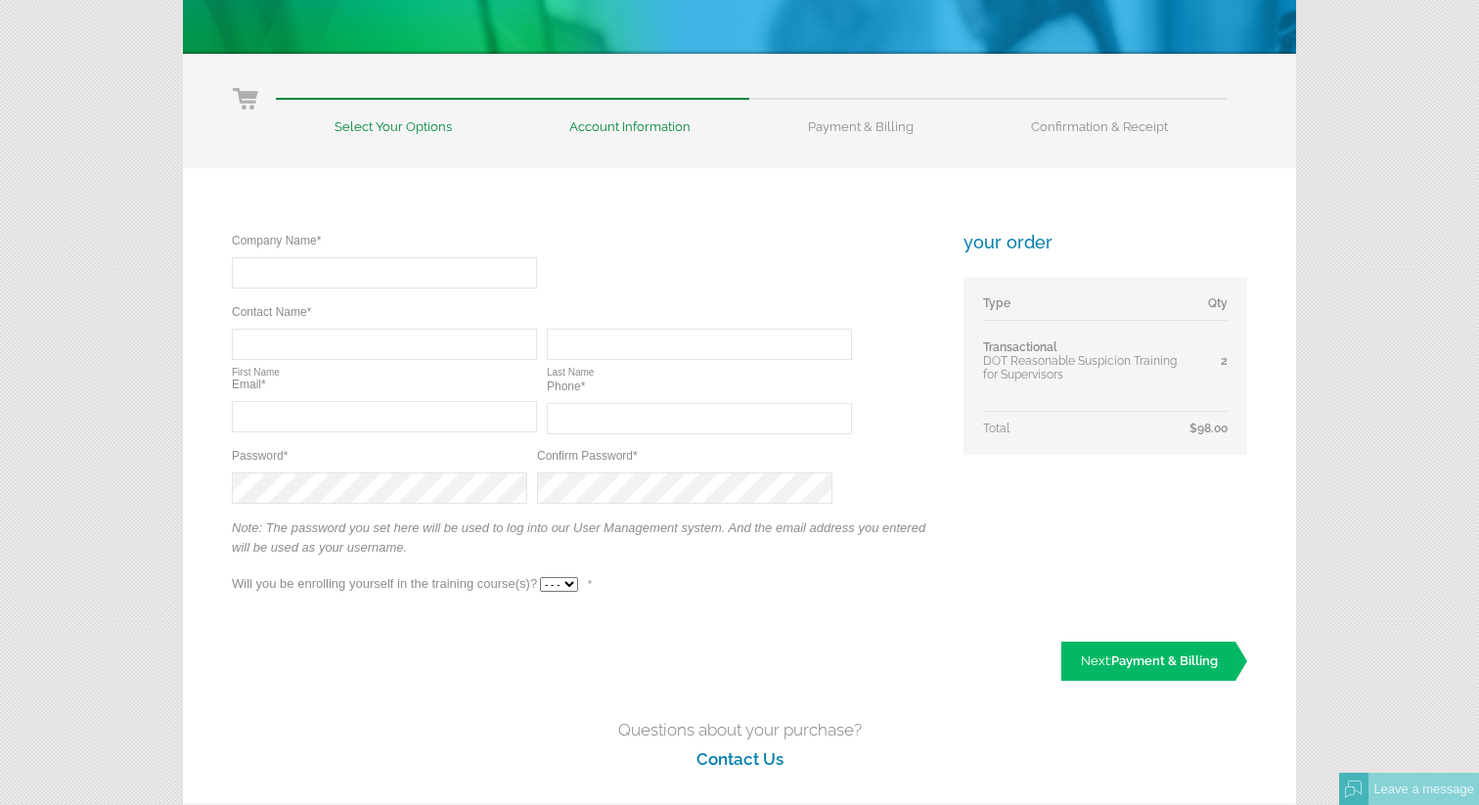
scroll to position [188, 0]
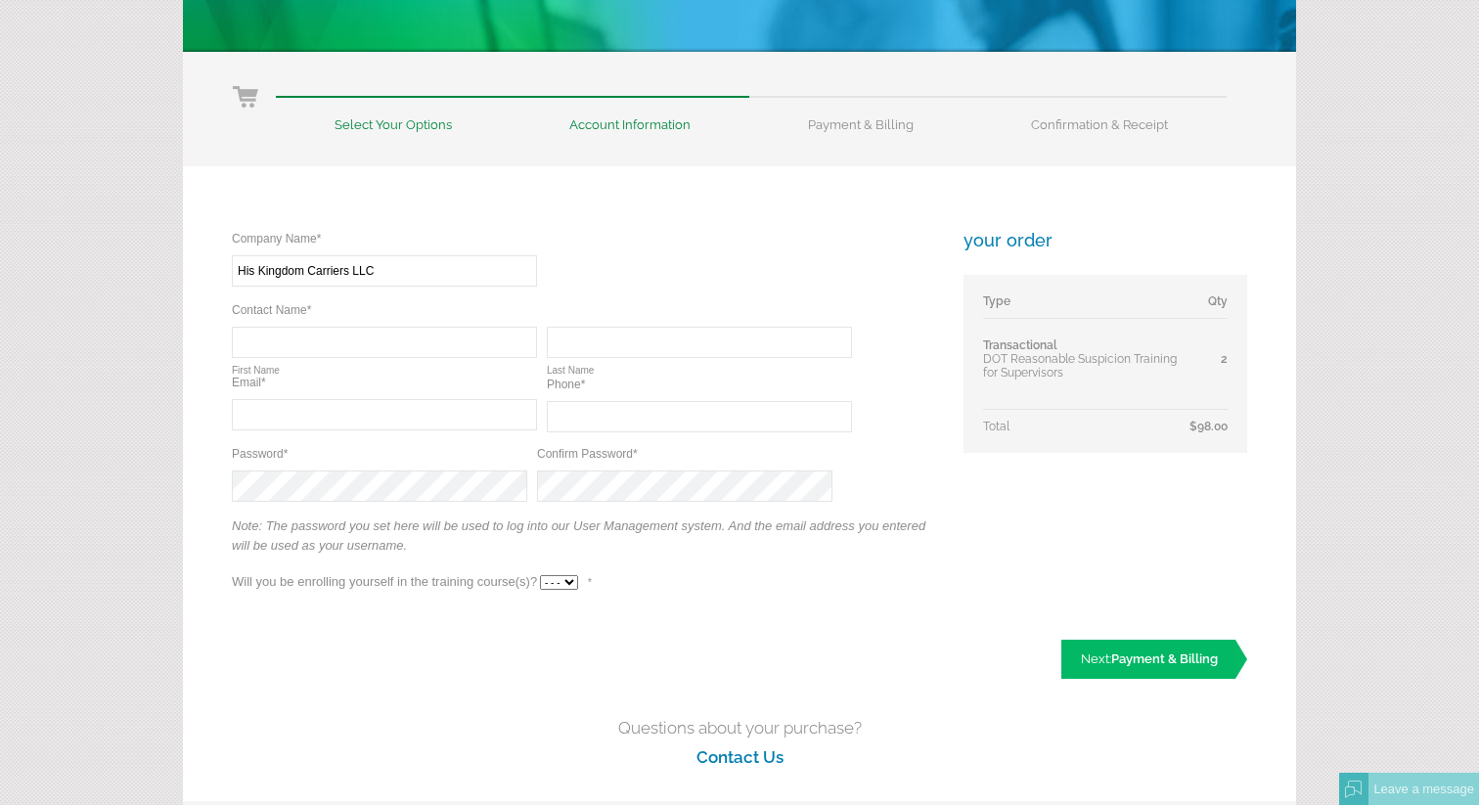
type input "His Kingdom Carriers LLC"
type input "[PERSON_NAME]"
type input "dbrooks@hkcarriers.com"
type input "("
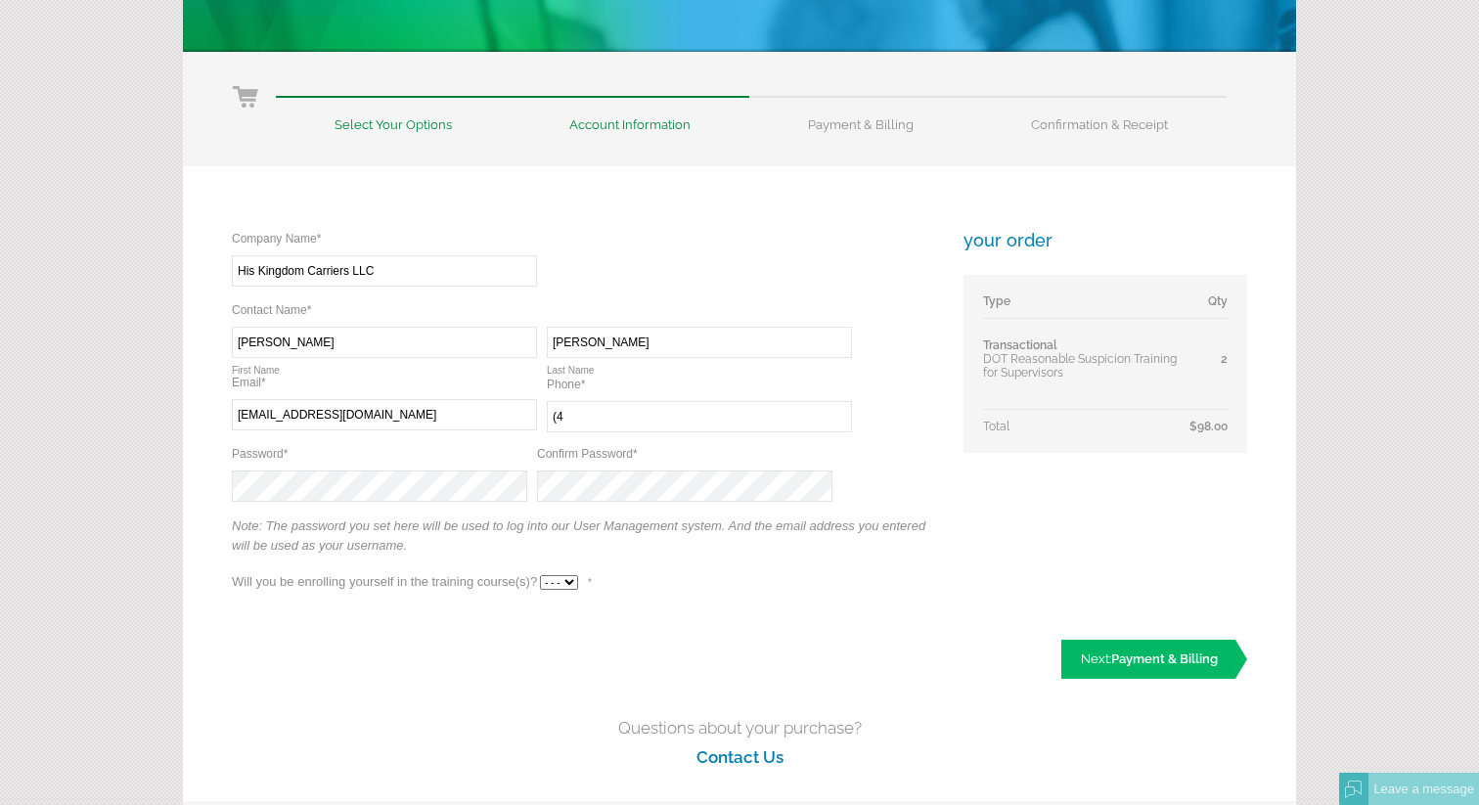
type input "("
type input "(314) 815-8183"
click at [559, 584] on select "- - - Yes No" at bounding box center [559, 582] width 38 height 15
select select "No"
click at [540, 575] on select "- - - Yes No" at bounding box center [559, 582] width 38 height 15
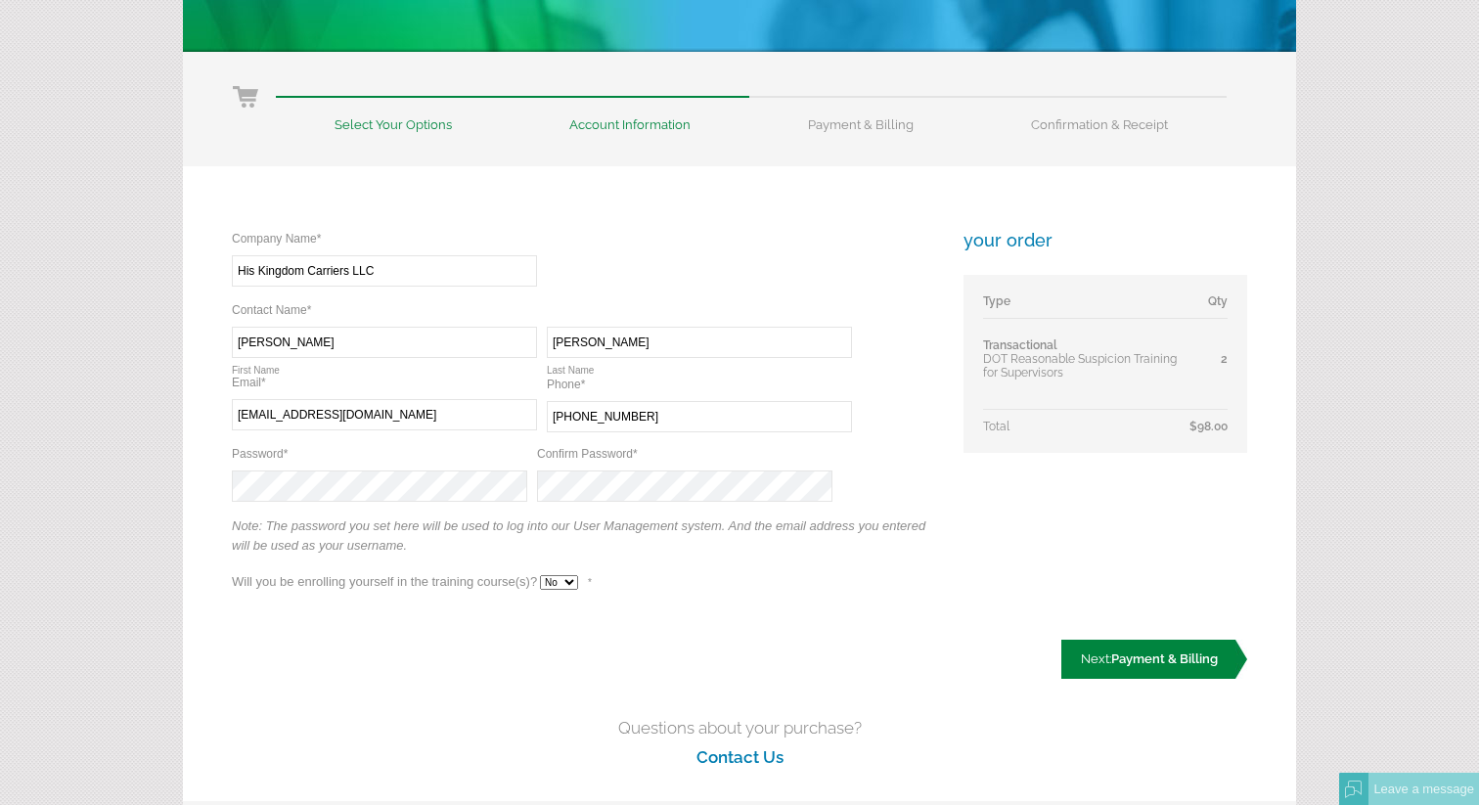
click at [1098, 659] on link "Next: Payment & Billing" at bounding box center [1154, 659] width 186 height 39
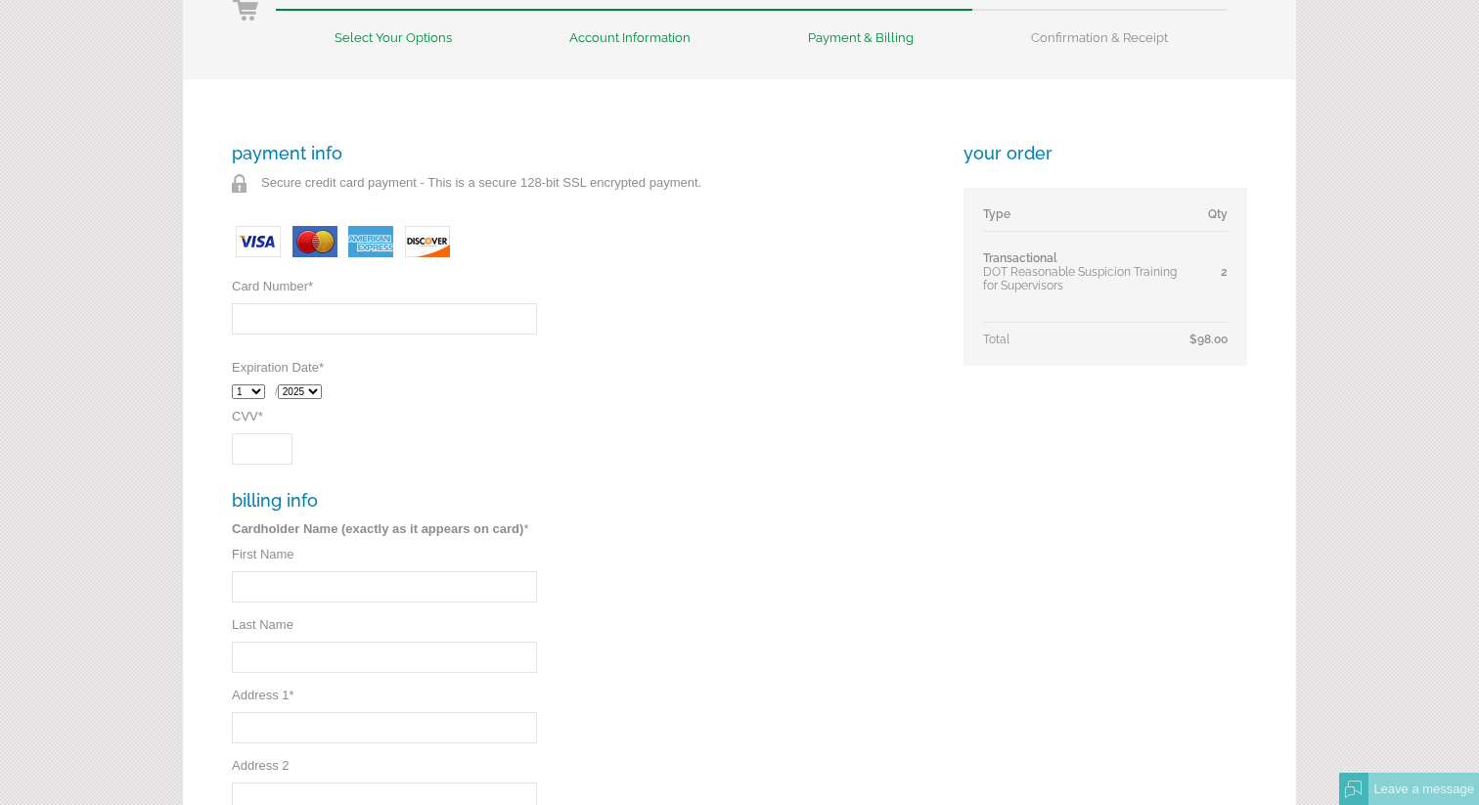
scroll to position [278, 0]
click at [482, 312] on input "Card Number *" at bounding box center [384, 315] width 305 height 31
type input "[CREDIT_CARD_NUMBER]"
click at [249, 389] on select "1 2 3 4 5 6 7 8 9 10 11 12" at bounding box center [248, 388] width 33 height 15
select select "11"
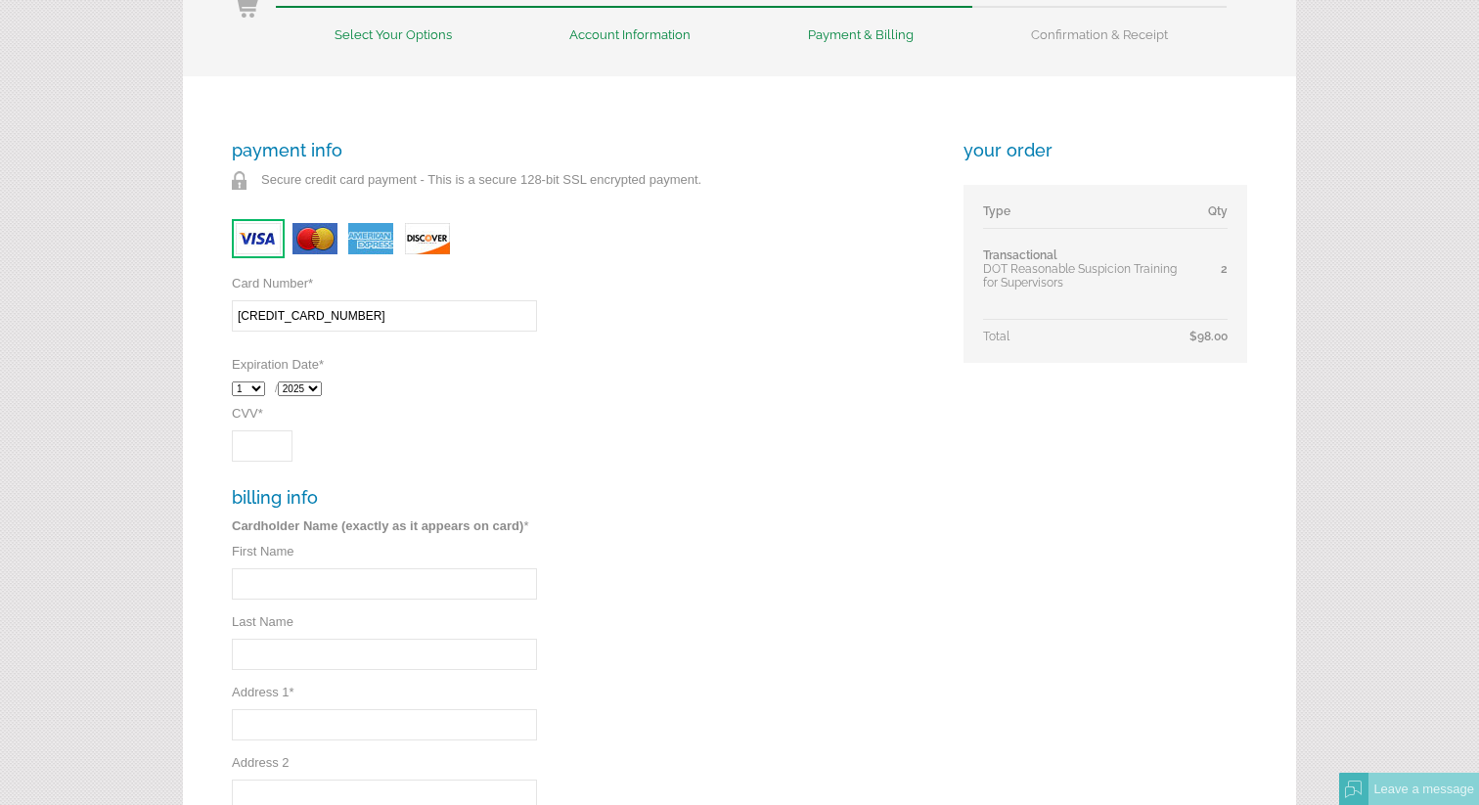
click at [232, 383] on select "1 2 3 4 5 6 7 8 9 10 11 12" at bounding box center [248, 388] width 33 height 15
click at [311, 390] on select "2025 2026 2027 2028 2029 2030 2031 2032" at bounding box center [300, 388] width 44 height 15
select select "2028"
click at [282, 383] on select "2025 2026 2027 2028 2029 2030 2031 2032" at bounding box center [300, 388] width 44 height 15
click at [272, 449] on input "CVV *" at bounding box center [262, 445] width 61 height 31
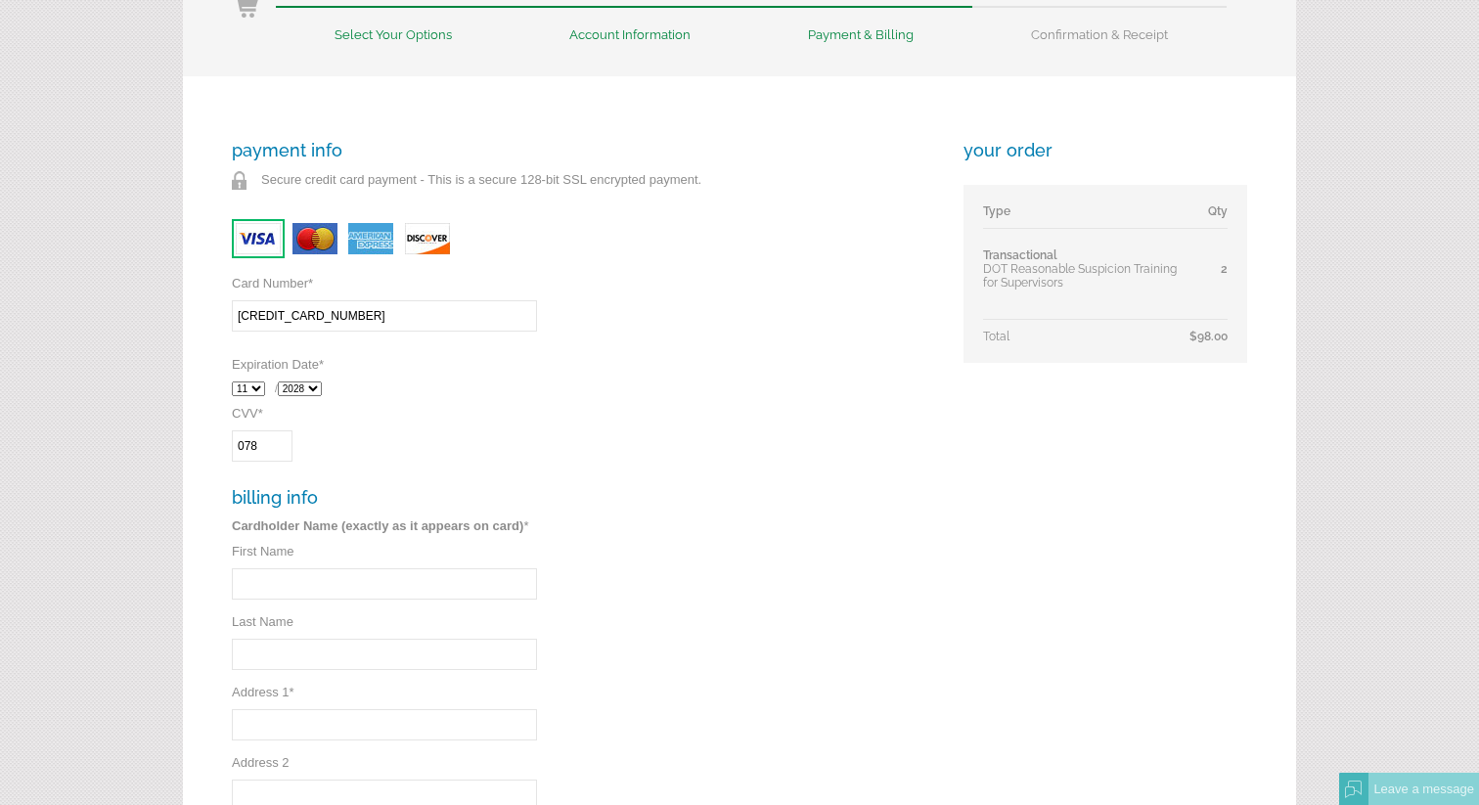
type input "078"
click at [505, 425] on div "payment info Secure credit card payment - This is a secure 128-bit SSL encrypte…" at bounding box center [584, 598] width 704 height 916
click at [466, 588] on input "First Name" at bounding box center [384, 583] width 305 height 31
type input "d"
type input "[PERSON_NAME]"
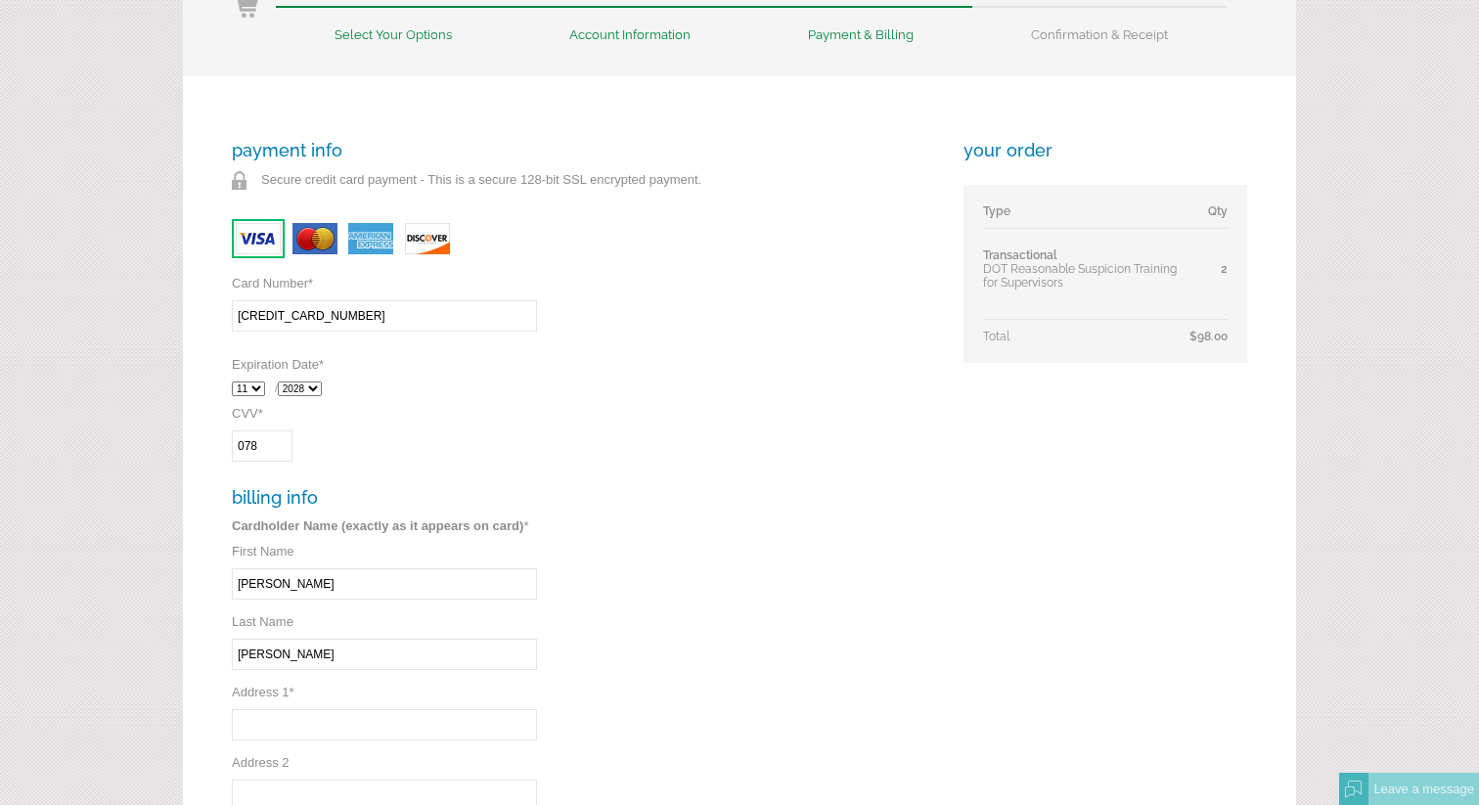
type input "[PERSON_NAME]"
type input "6"
type input "[STREET_ADDRESS]"
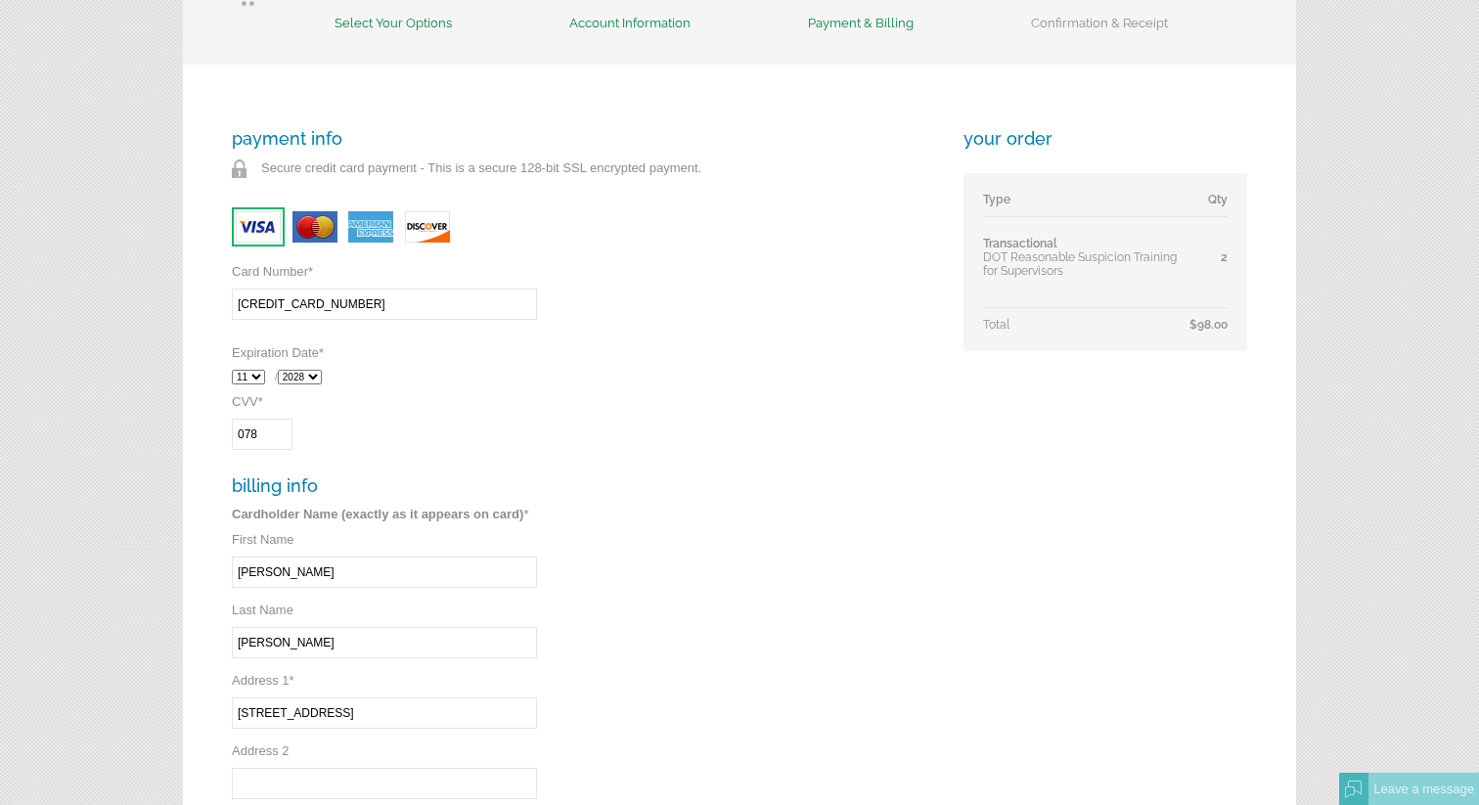
scroll to position [747, 0]
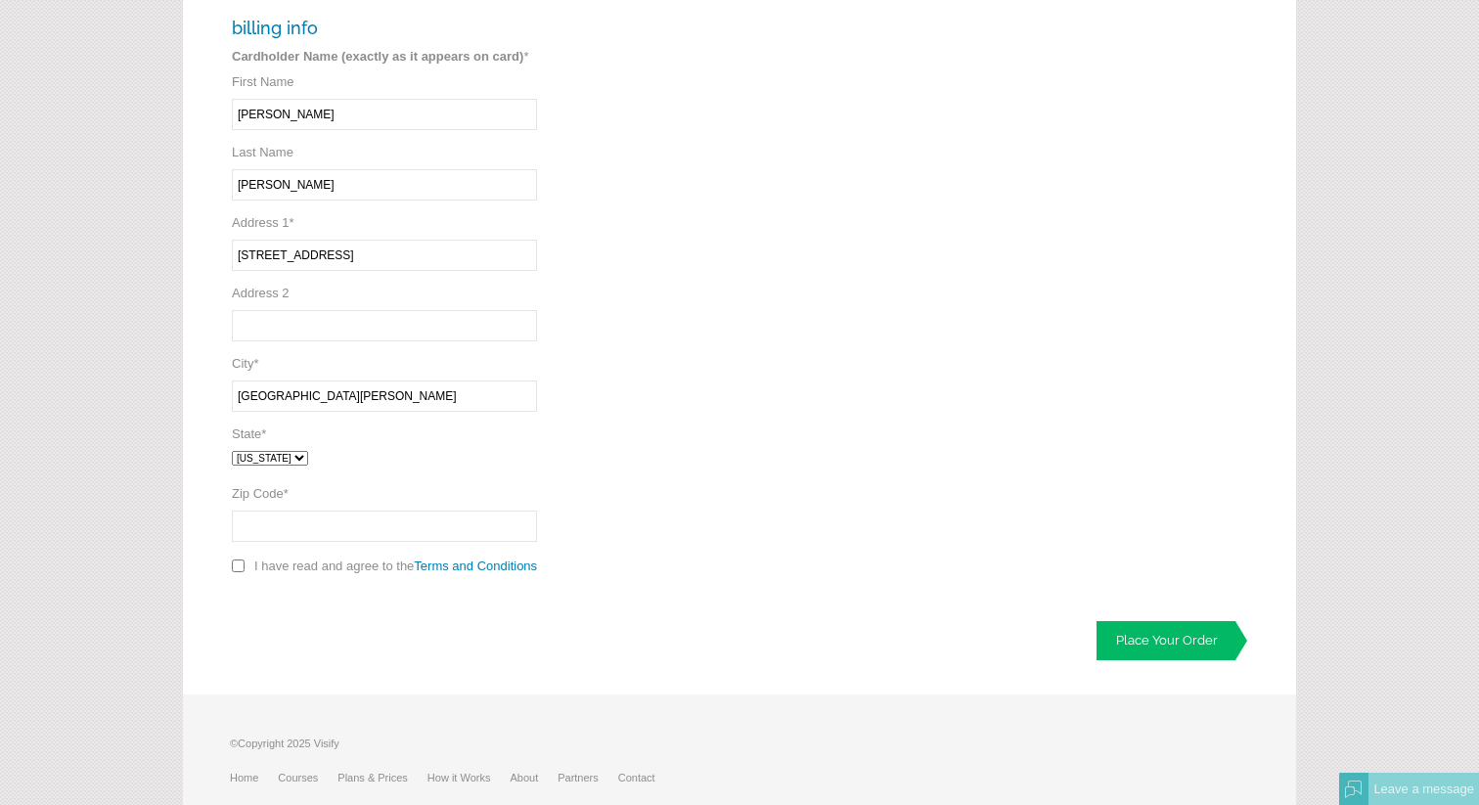
type input "St. Louis"
click at [303, 463] on select "Alabama Alaska Arizona Arkansas California Colorado Connecticut District of Col…" at bounding box center [270, 458] width 76 height 15
select select "MO"
click at [232, 458] on select "Alabama Alaska Arizona Arkansas California Colorado Connecticut District of Col…" at bounding box center [270, 458] width 76 height 15
click at [291, 542] on input "Zip Code *" at bounding box center [384, 526] width 305 height 31
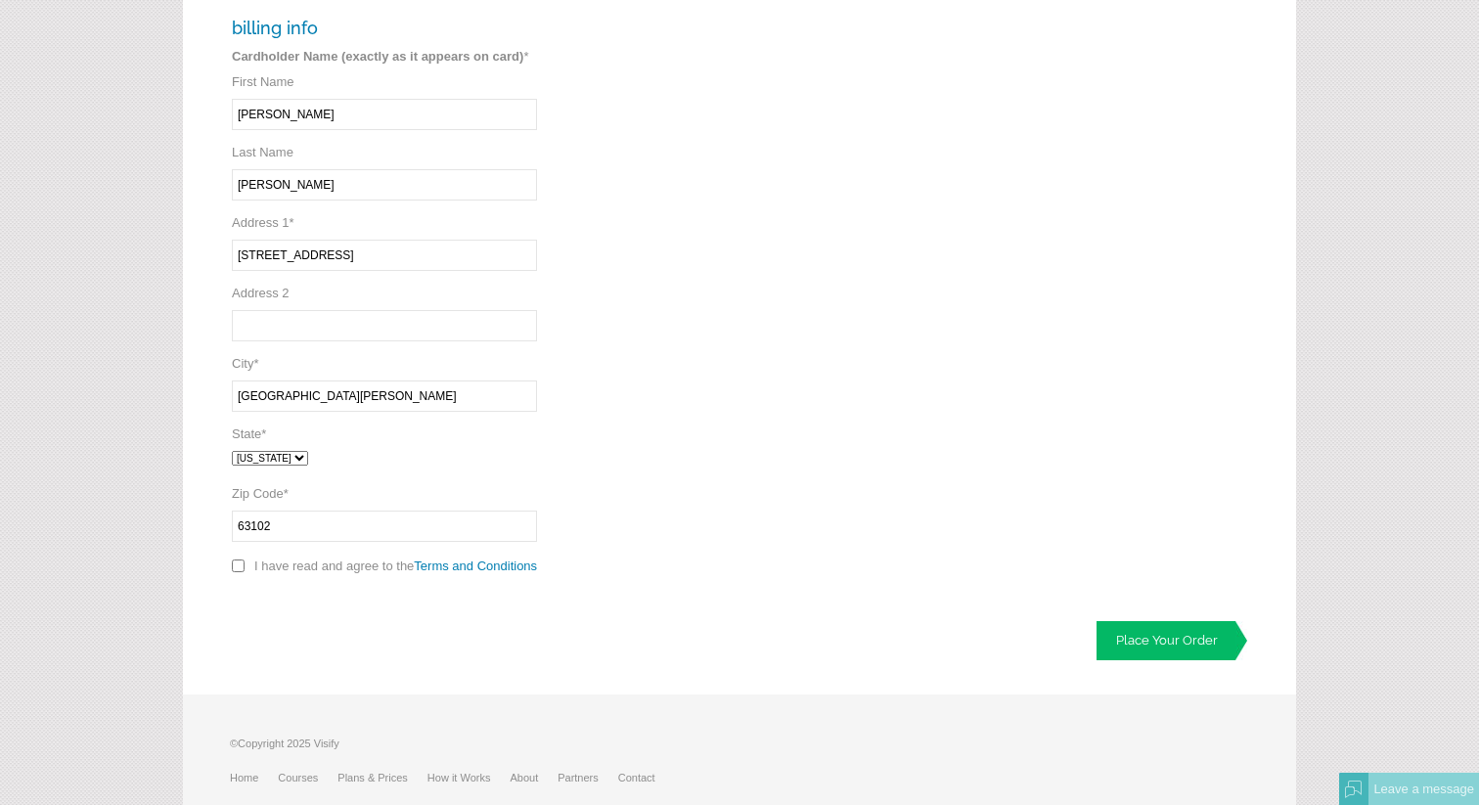
type input "63102"
click at [549, 449] on div "payment info Secure credit card payment - This is a secure 128-bit SSL encrypte…" at bounding box center [584, 128] width 704 height 916
click at [240, 572] on input "checkbox" at bounding box center [238, 566] width 13 height 13
checkbox input "true"
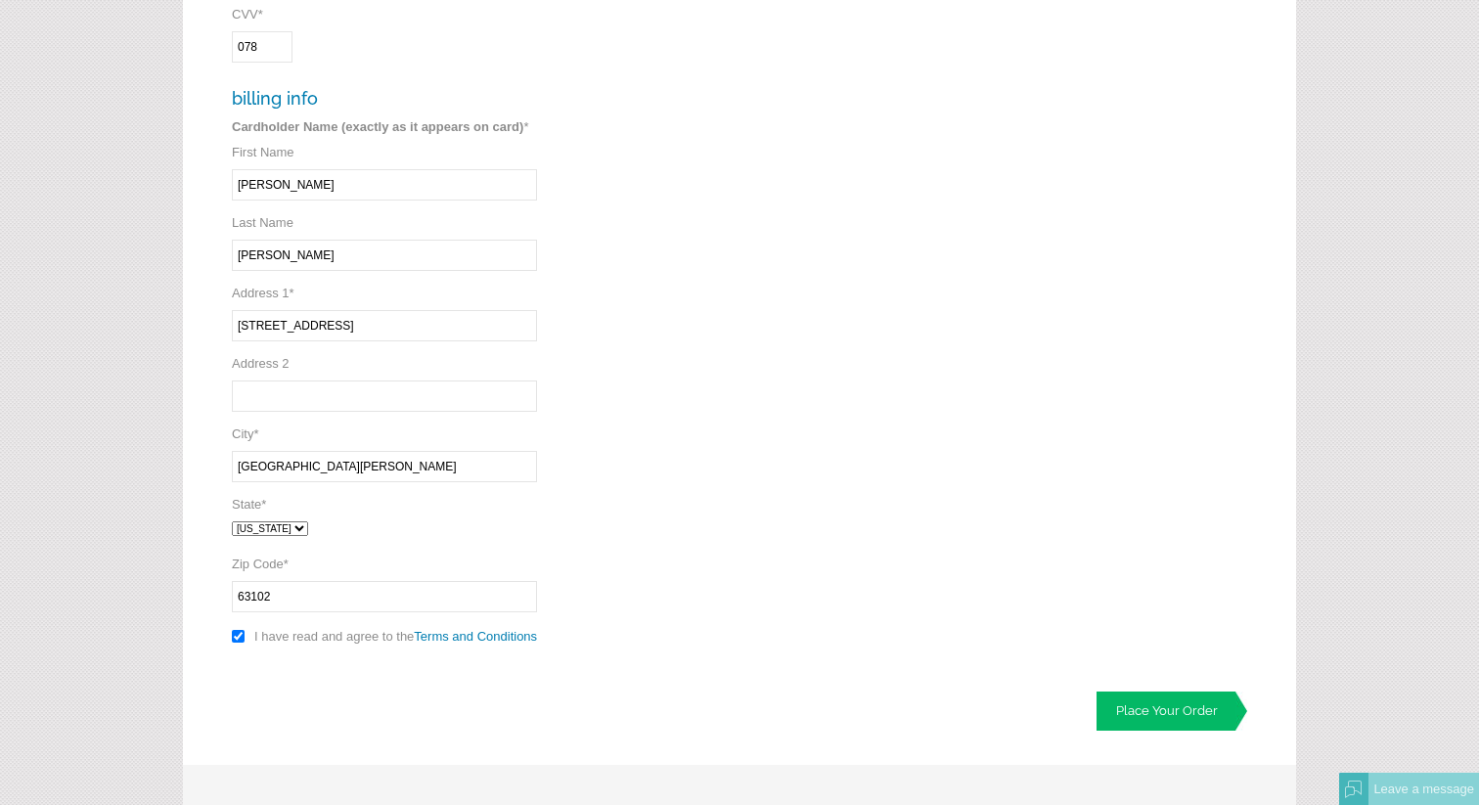
scroll to position [736, 0]
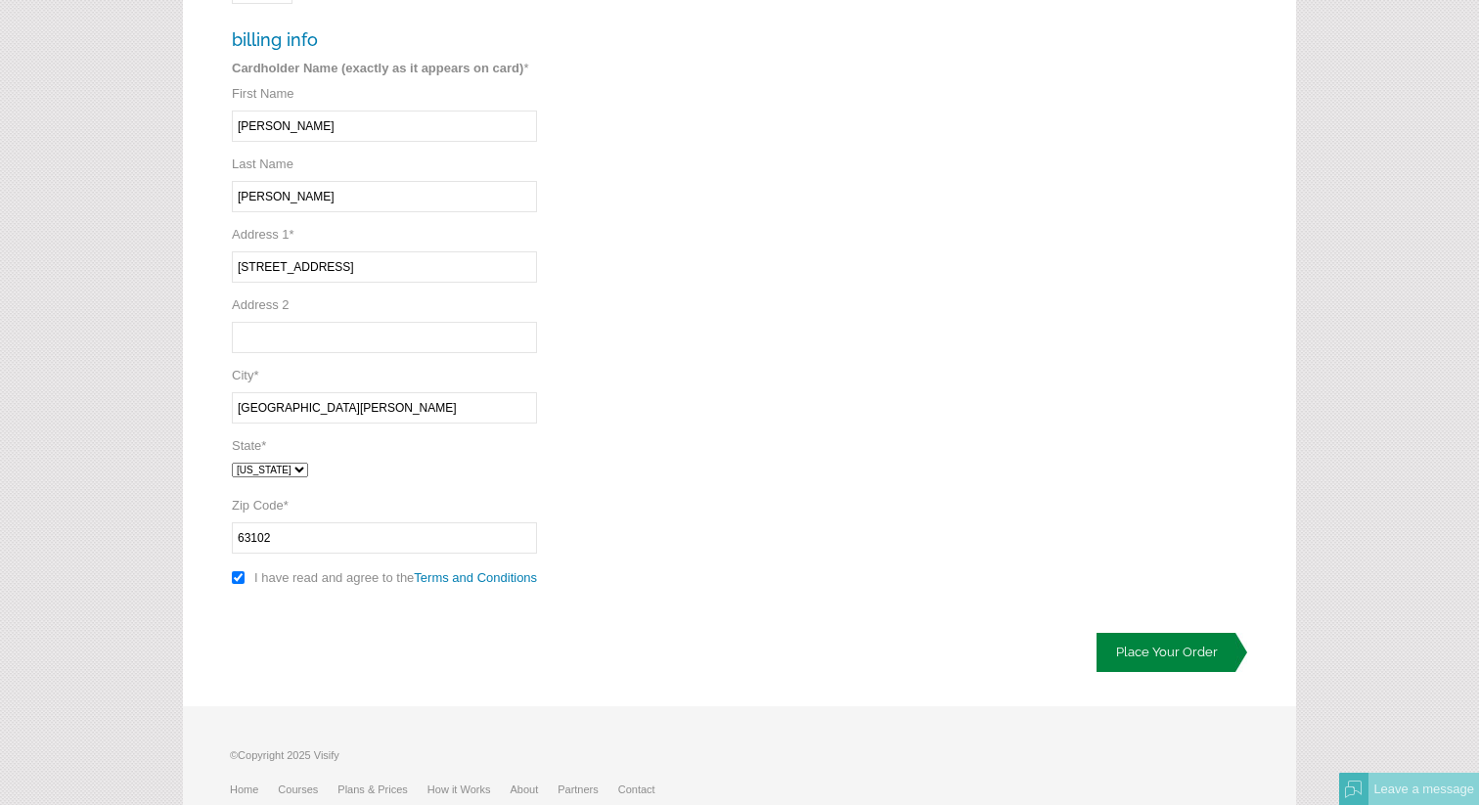
click at [1141, 656] on link "Place Your Order" at bounding box center [1172, 652] width 151 height 39
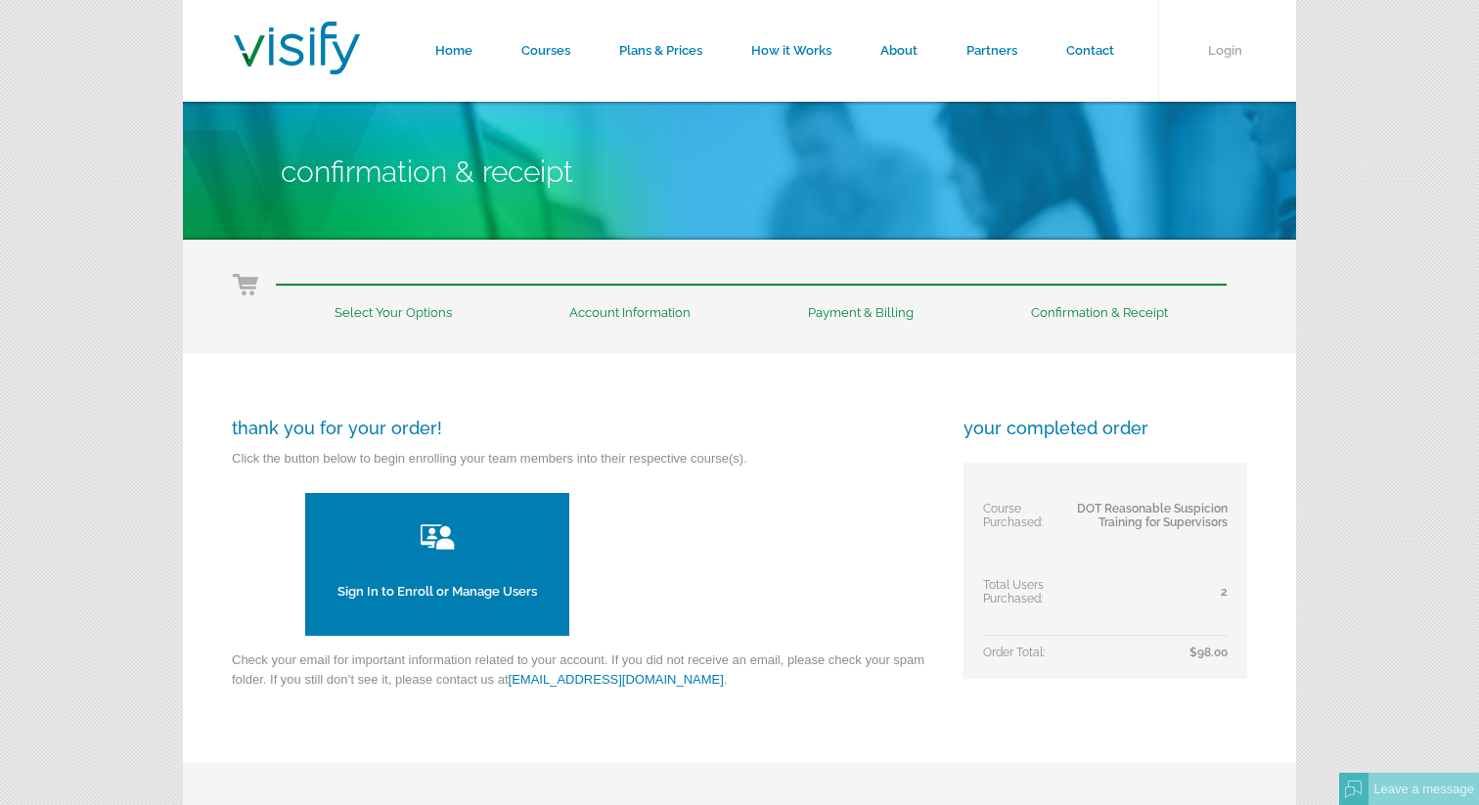
click at [444, 579] on link "Sign In to Enroll or Manage Users" at bounding box center [437, 564] width 264 height 143
click at [439, 571] on link "Sign In to Enroll or Manage Users" at bounding box center [437, 564] width 264 height 143
